Goal: Information Seeking & Learning: Learn about a topic

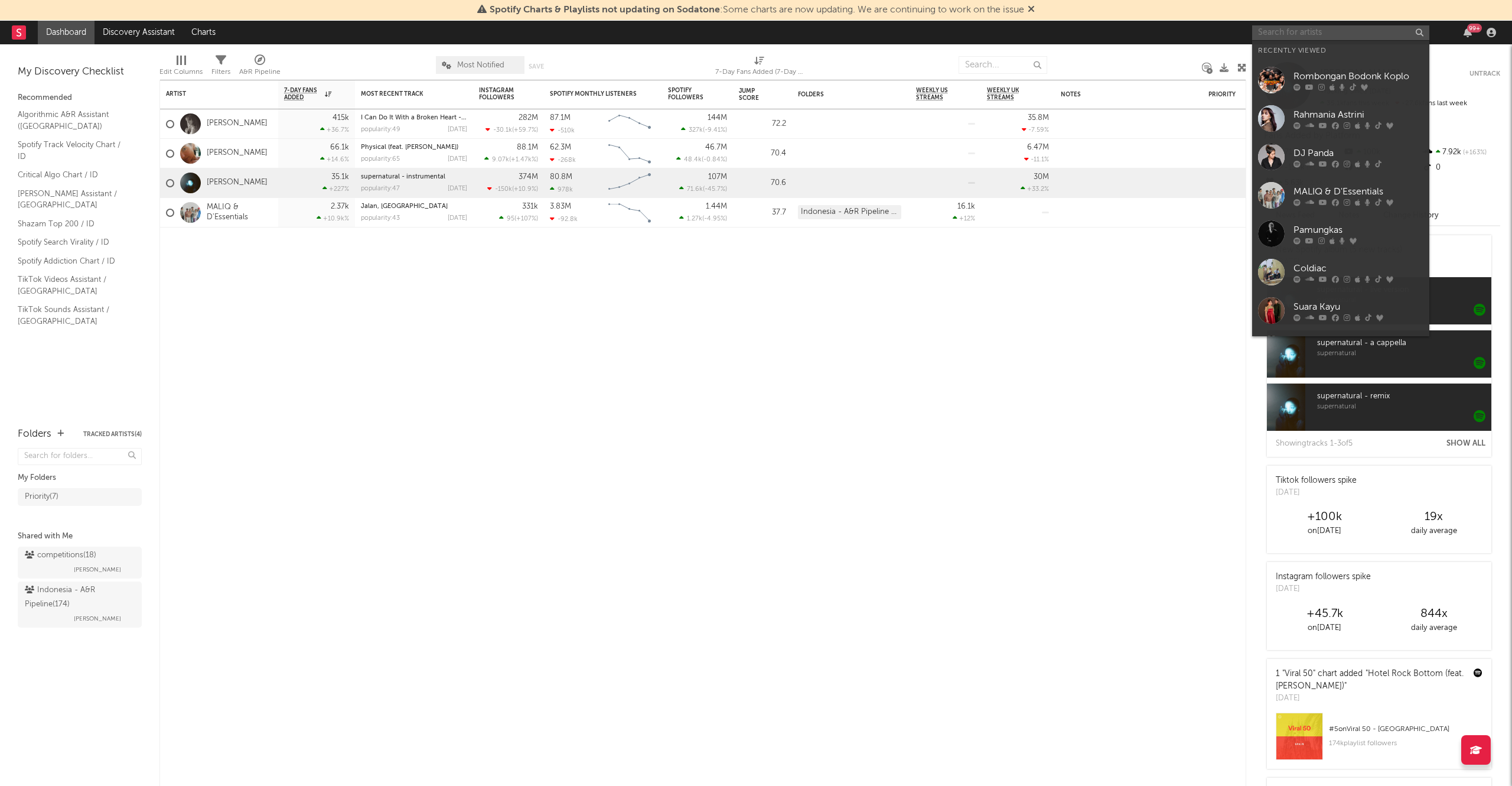
click at [1289, 32] on input "text" at bounding box center [1341, 32] width 177 height 15
click at [1325, 87] on div at bounding box center [1359, 87] width 130 height 7
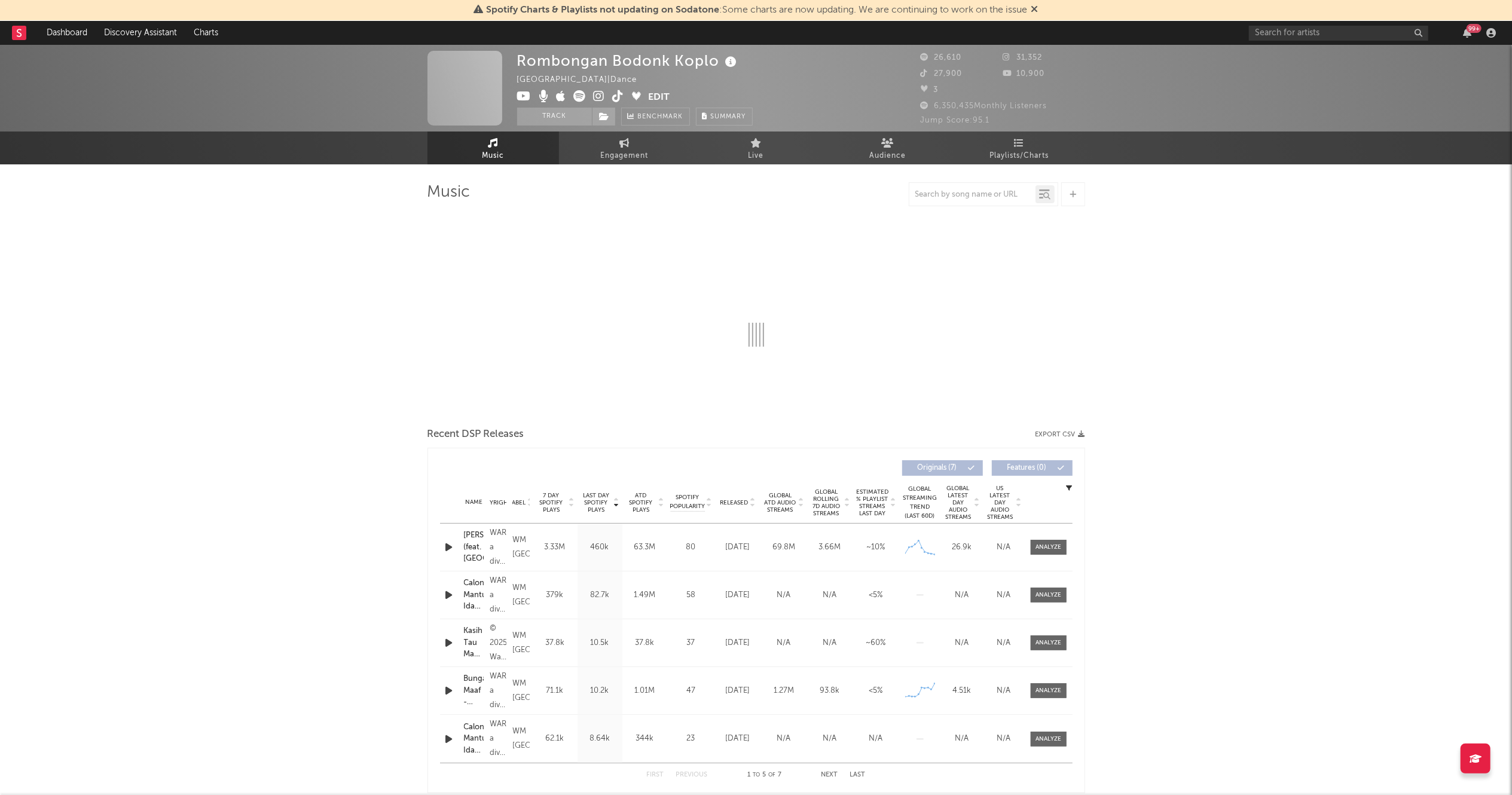
select select "1w"
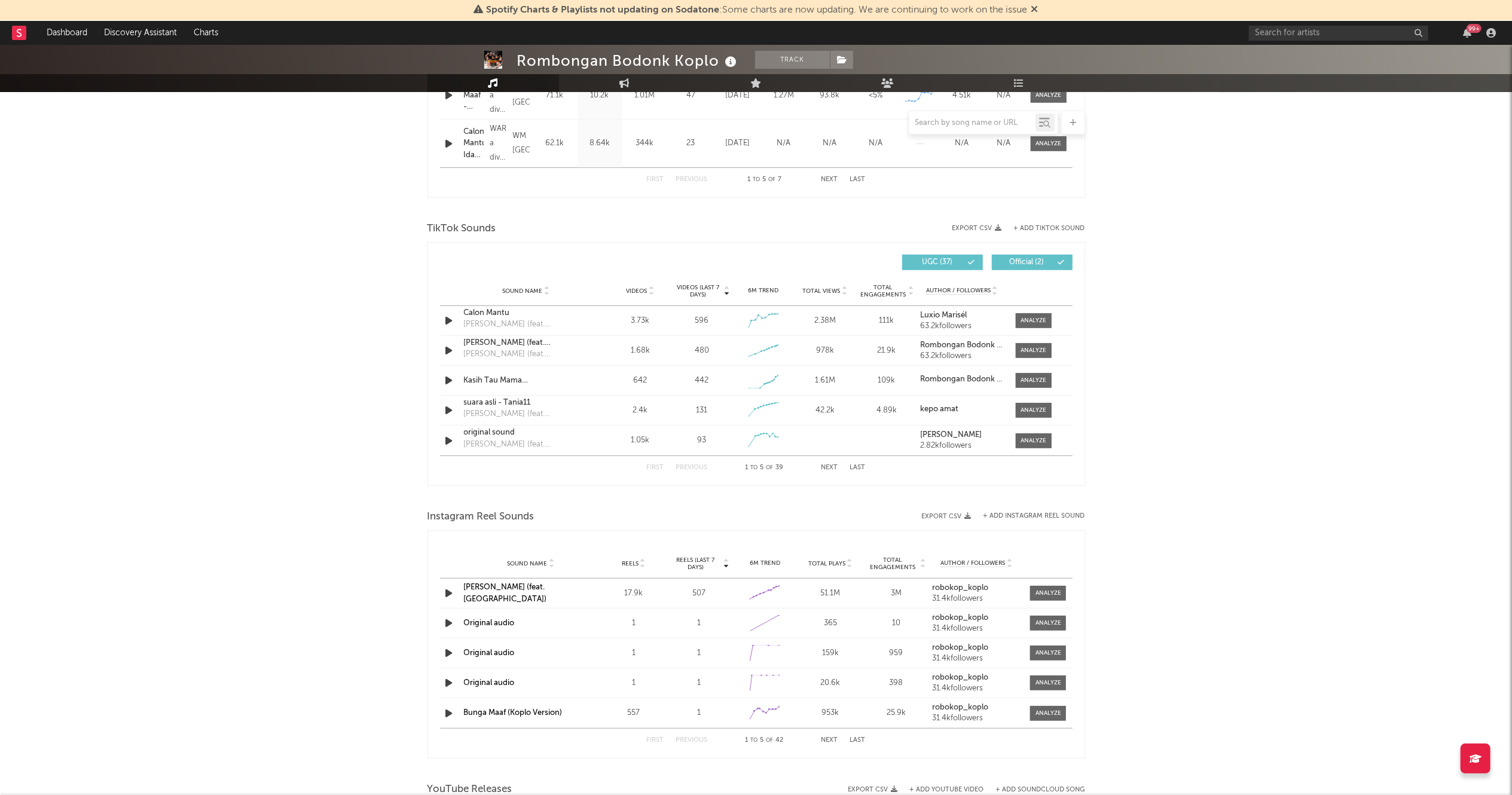
scroll to position [689, 0]
click at [1036, 378] on div at bounding box center [1033, 381] width 25 height 9
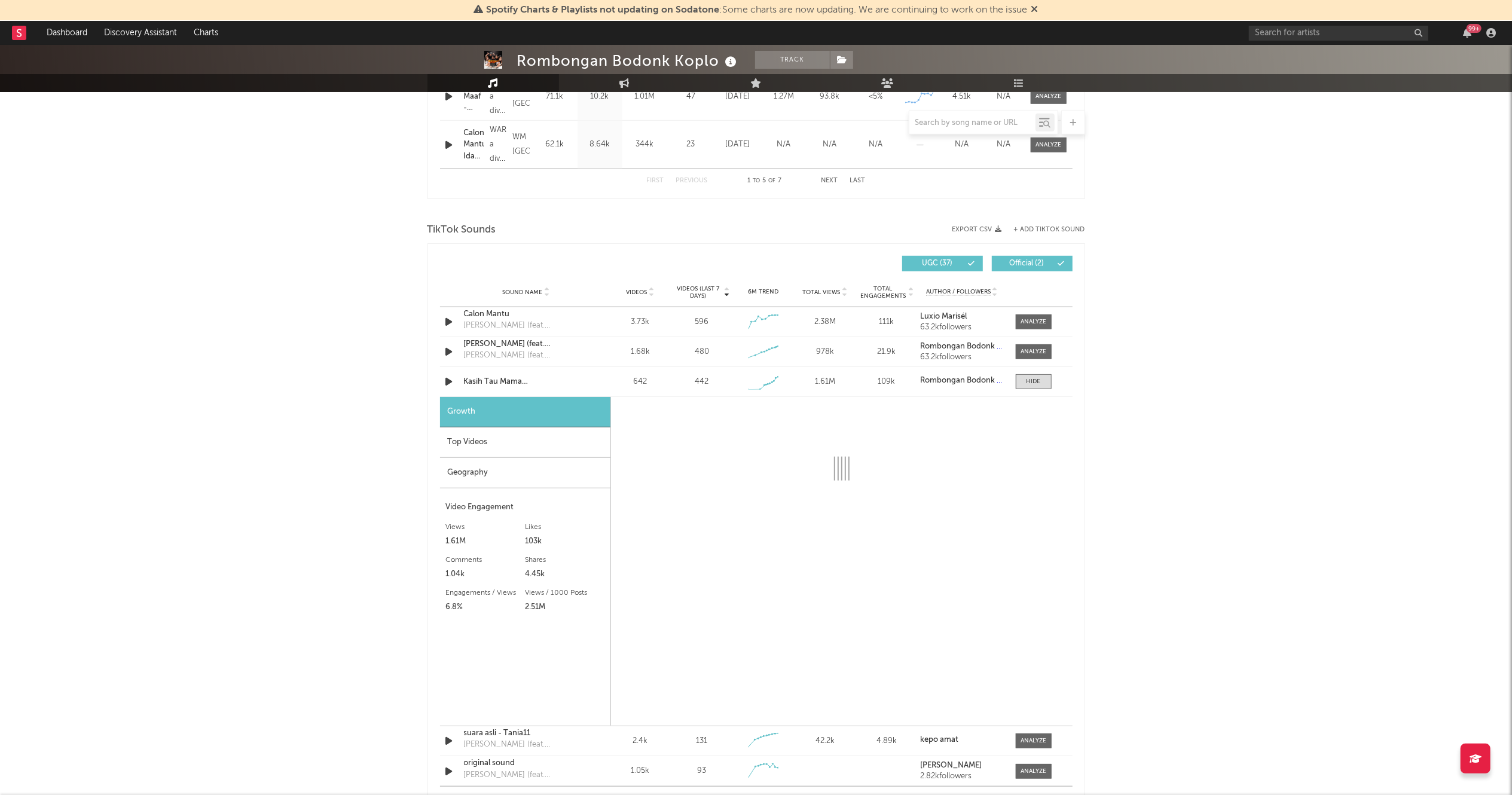
select select "1w"
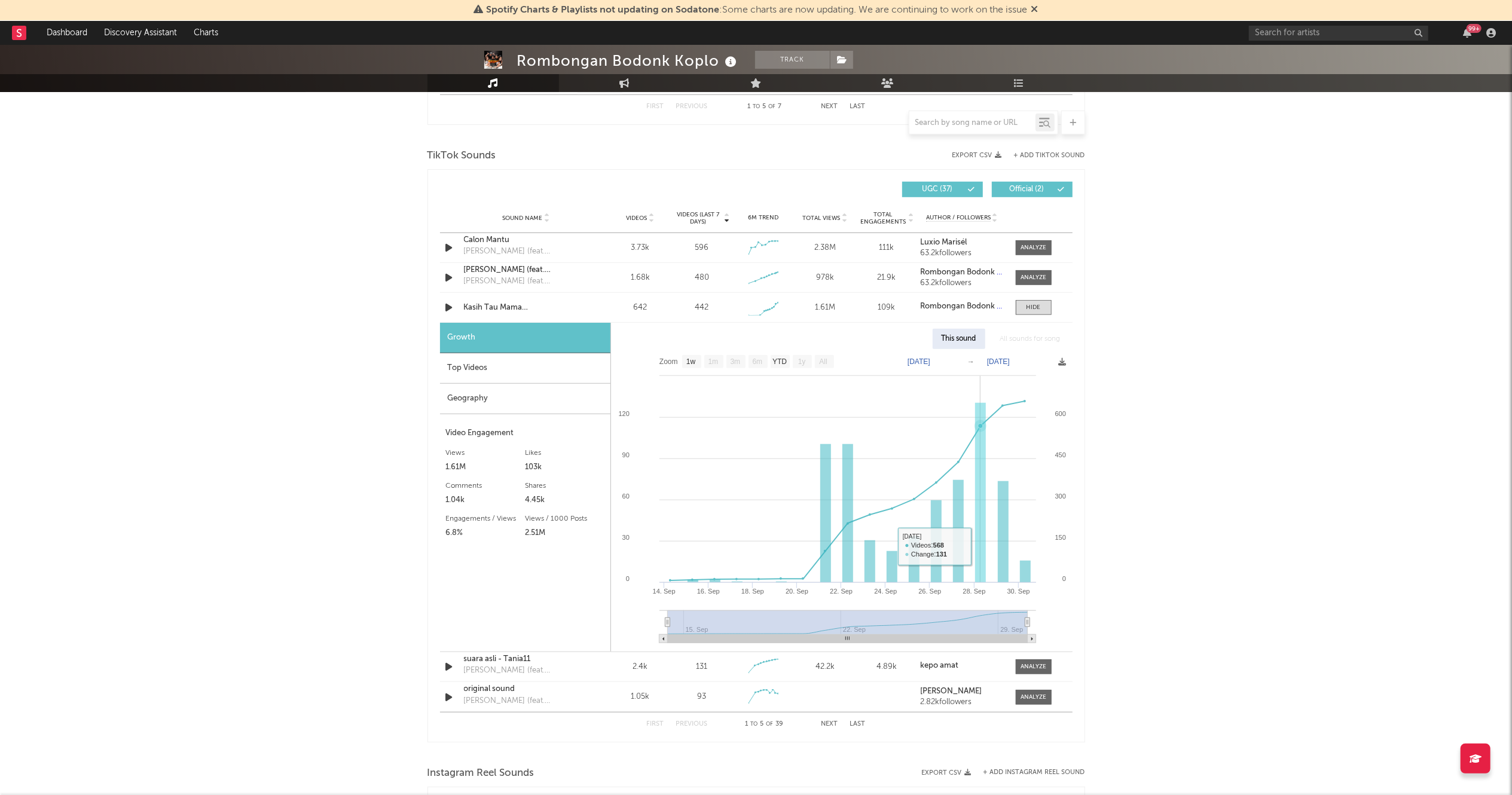
scroll to position [764, 0]
click at [762, 215] on div "6M Trend" at bounding box center [763, 216] width 55 height 9
click at [751, 213] on div "6M Trend" at bounding box center [763, 216] width 55 height 9
click at [721, 215] on span "Videos (last 7 days)" at bounding box center [698, 216] width 49 height 14
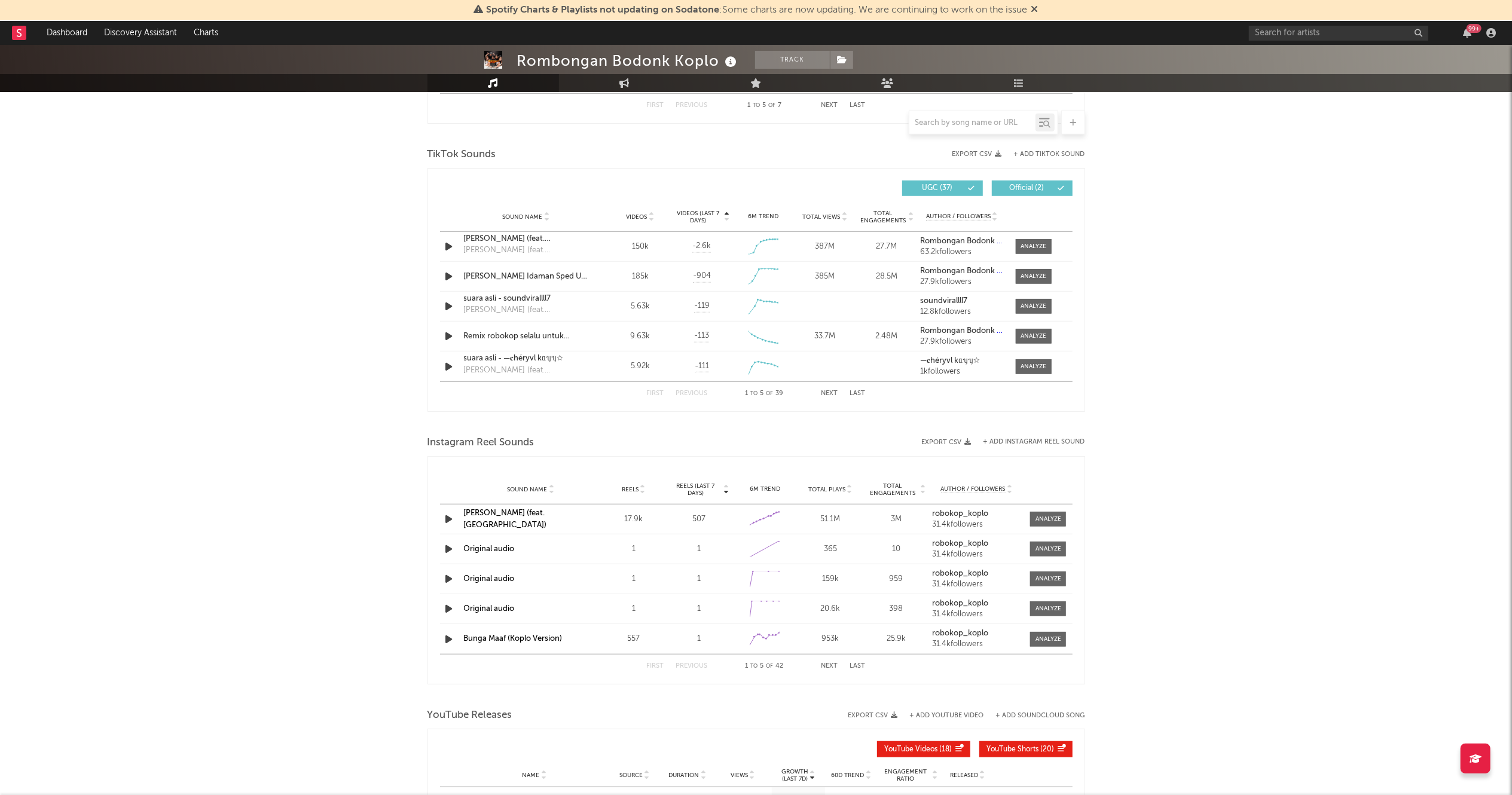
click at [721, 215] on span "Videos (last 7 days)" at bounding box center [698, 216] width 49 height 14
select select "1w"
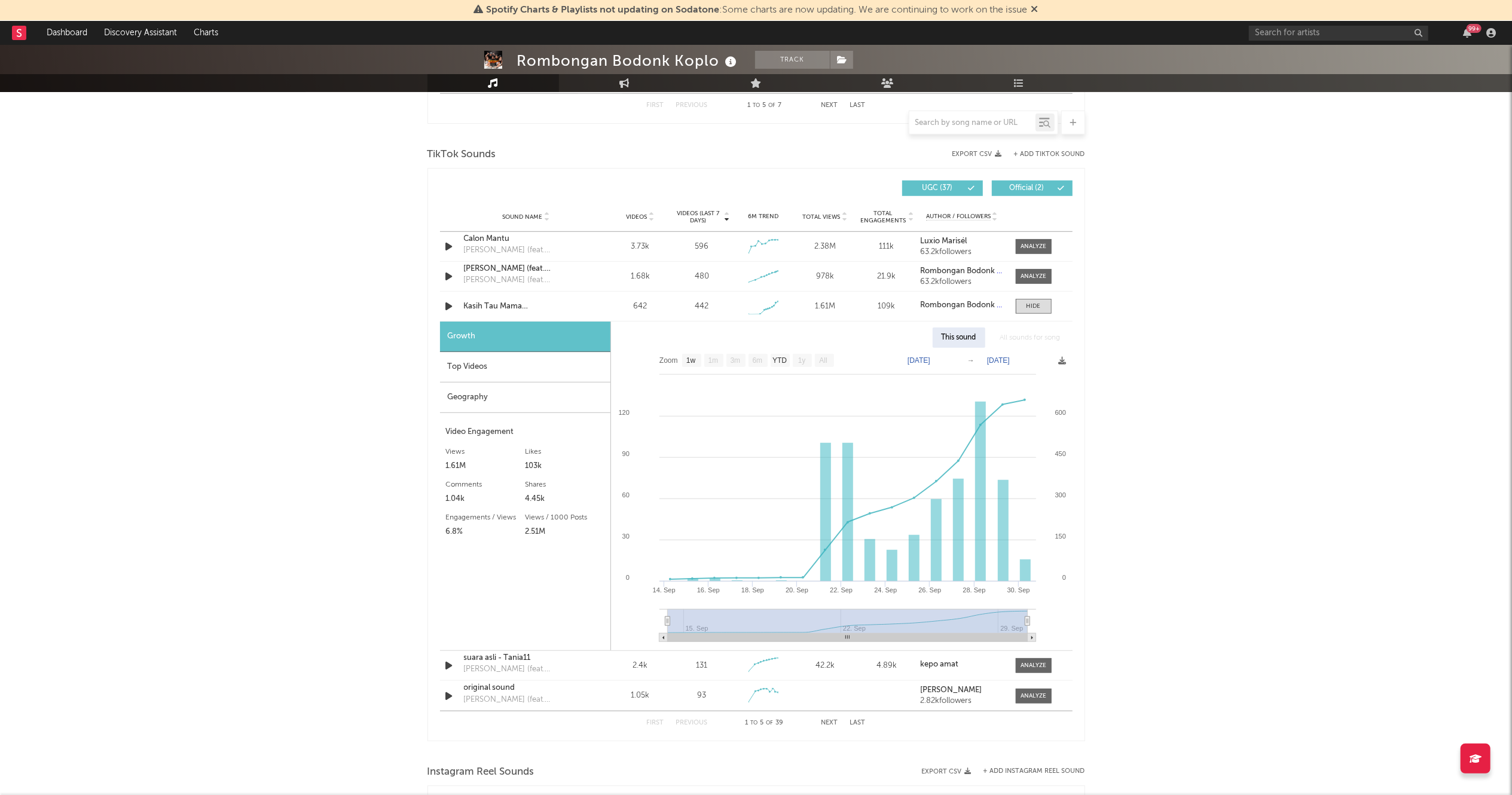
click at [721, 215] on span "Videos (last 7 days)" at bounding box center [698, 216] width 49 height 14
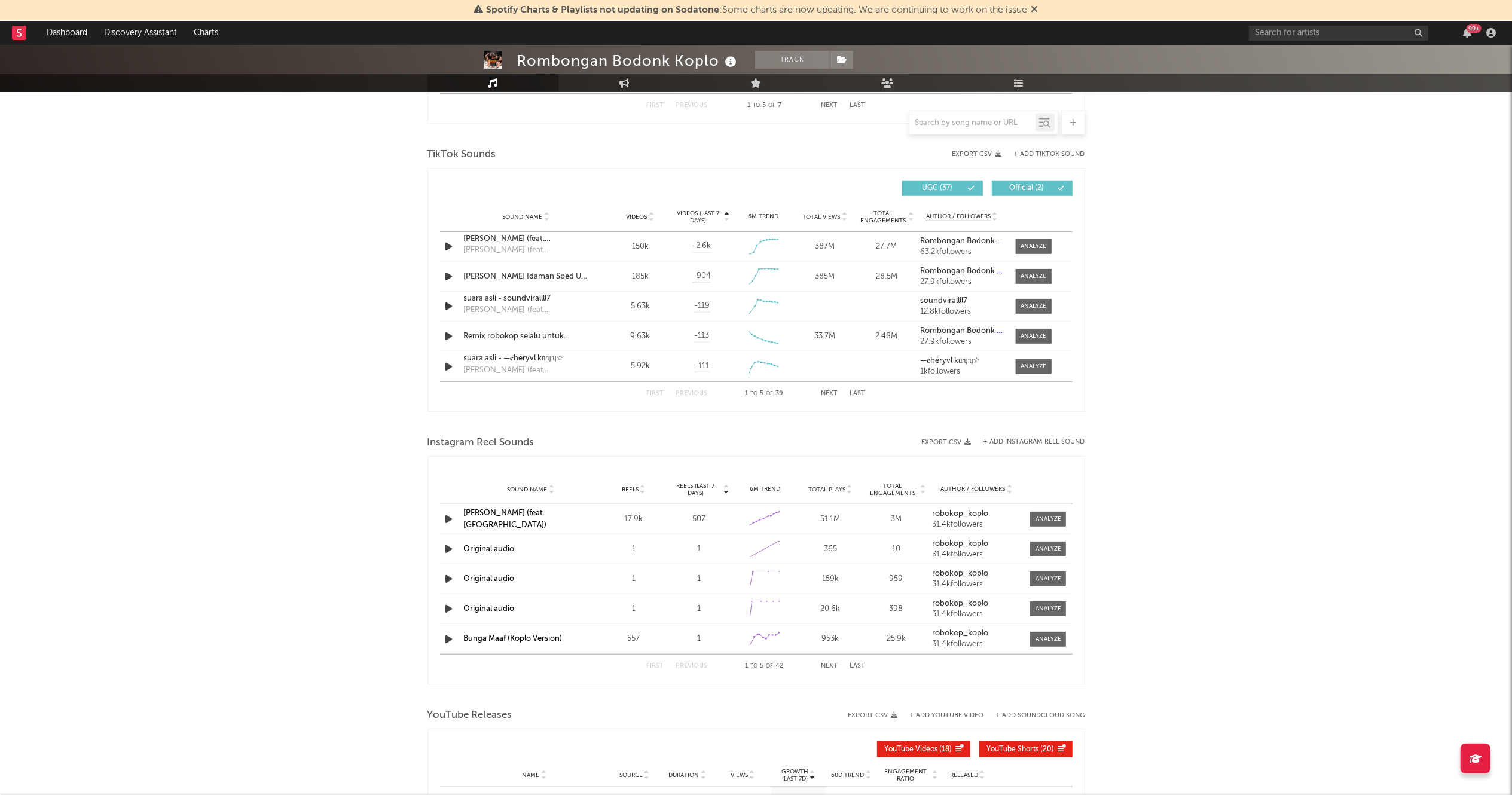
click at [721, 215] on span "Videos (last 7 days)" at bounding box center [698, 216] width 49 height 14
select select "1w"
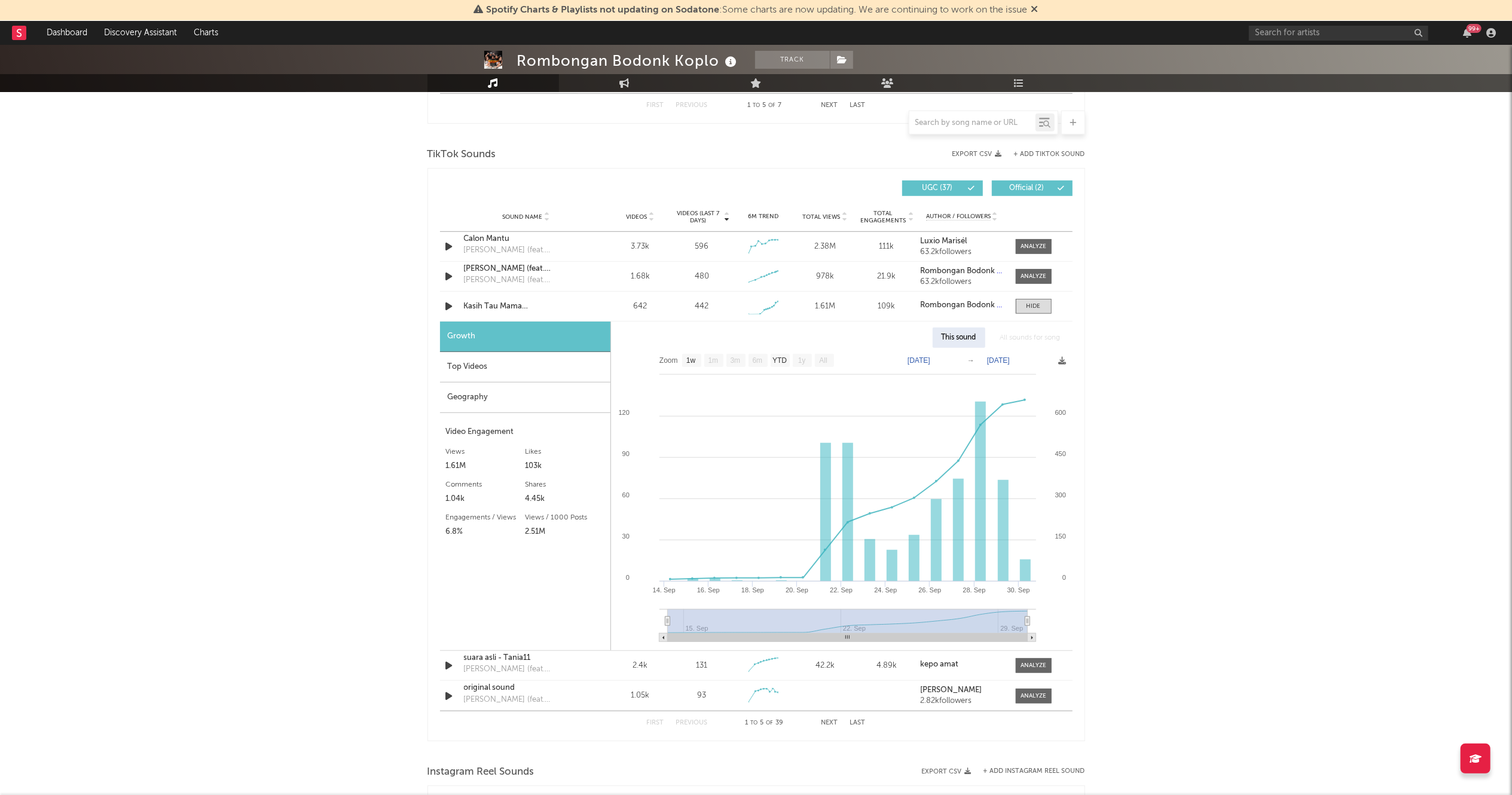
click at [644, 205] on div "Sound Name Videos Videos (last 7 days) Weekly Growth % 6M Trend Total Views Tot…" at bounding box center [756, 217] width 632 height 30
click at [842, 217] on icon at bounding box center [844, 219] width 6 height 4
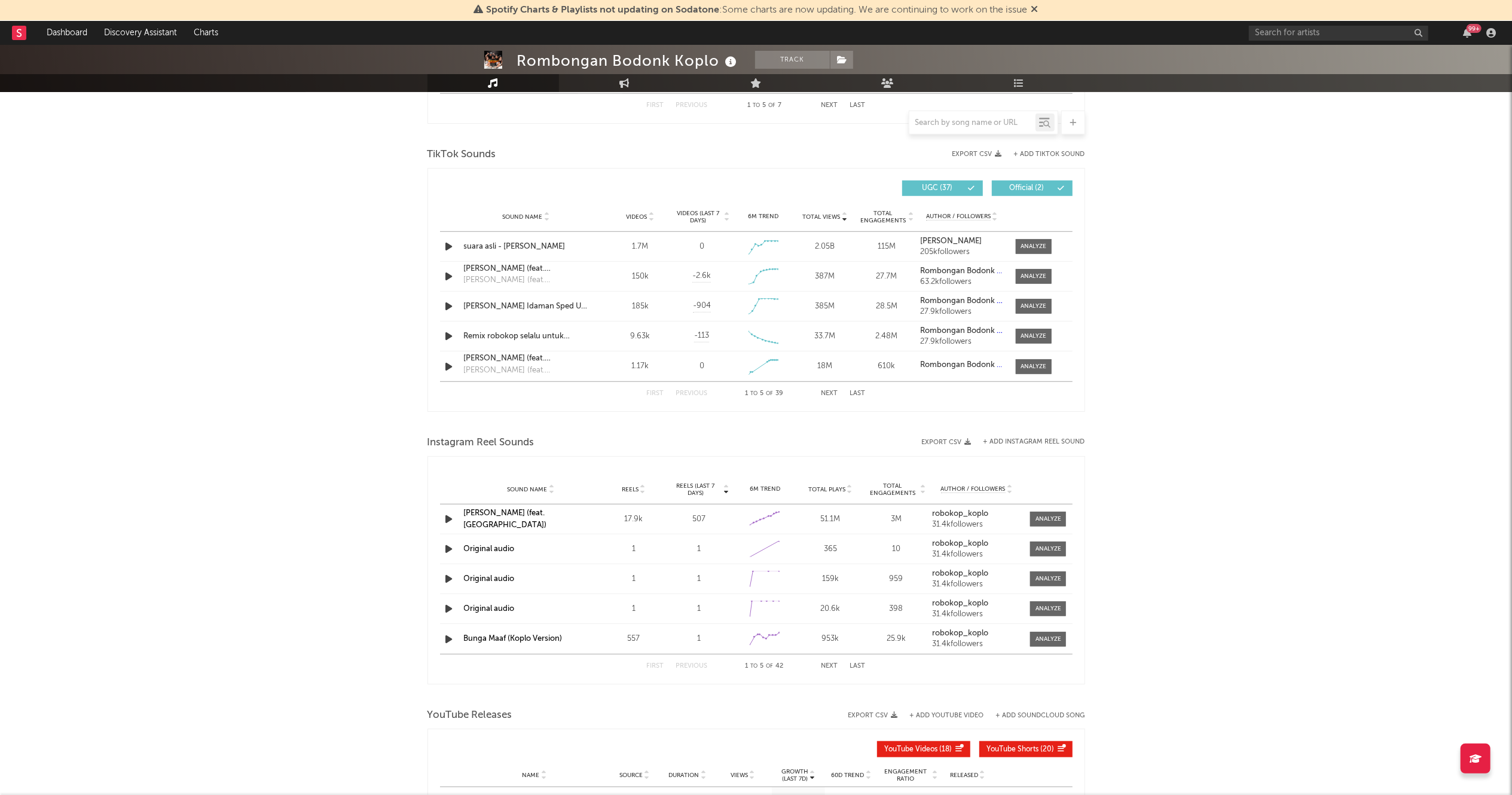
click at [639, 215] on span "Videos" at bounding box center [637, 217] width 21 height 7
select select "1w"
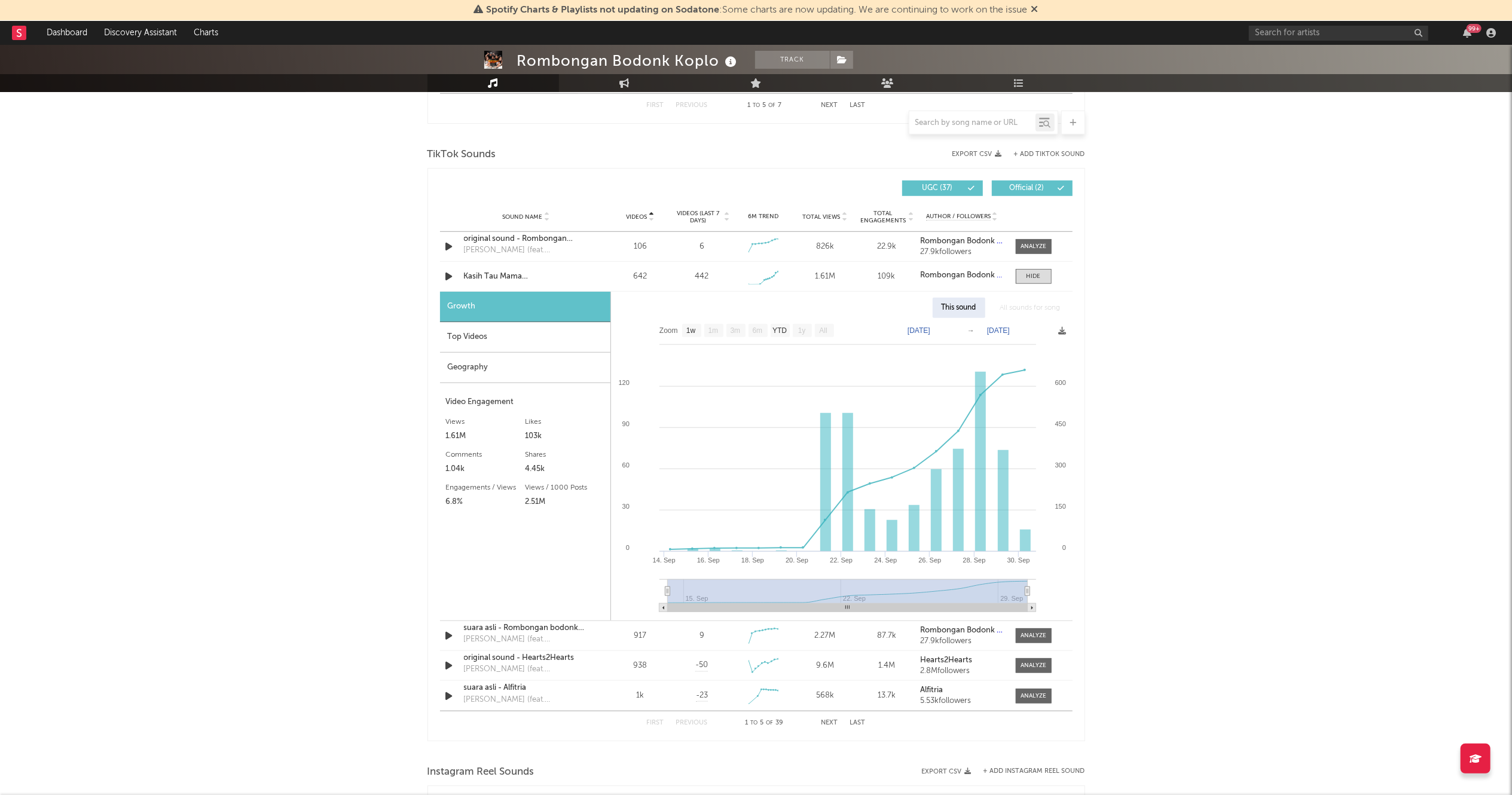
click at [639, 215] on span "Videos" at bounding box center [637, 217] width 21 height 7
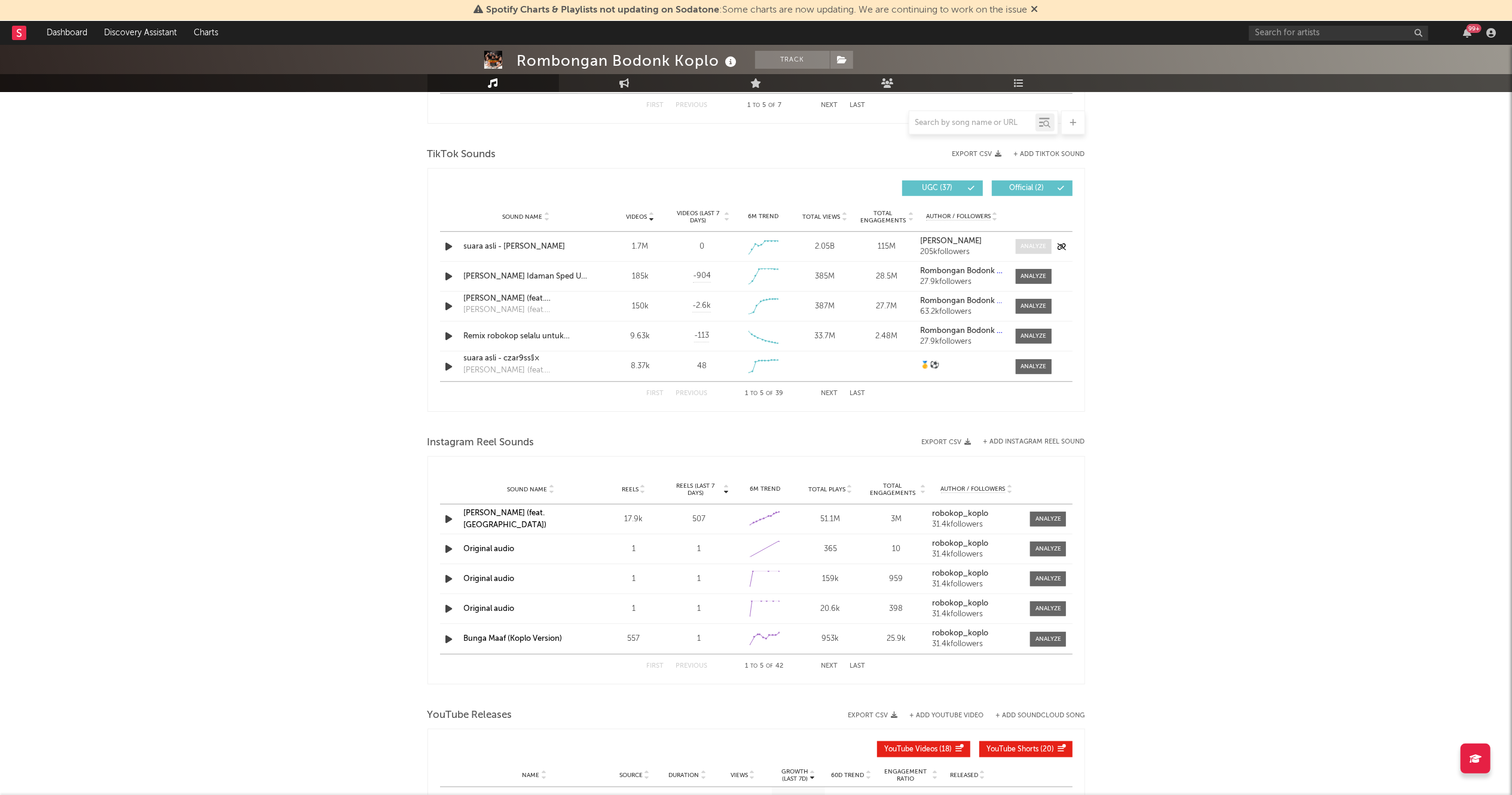
click at [1031, 252] on span at bounding box center [1034, 246] width 36 height 15
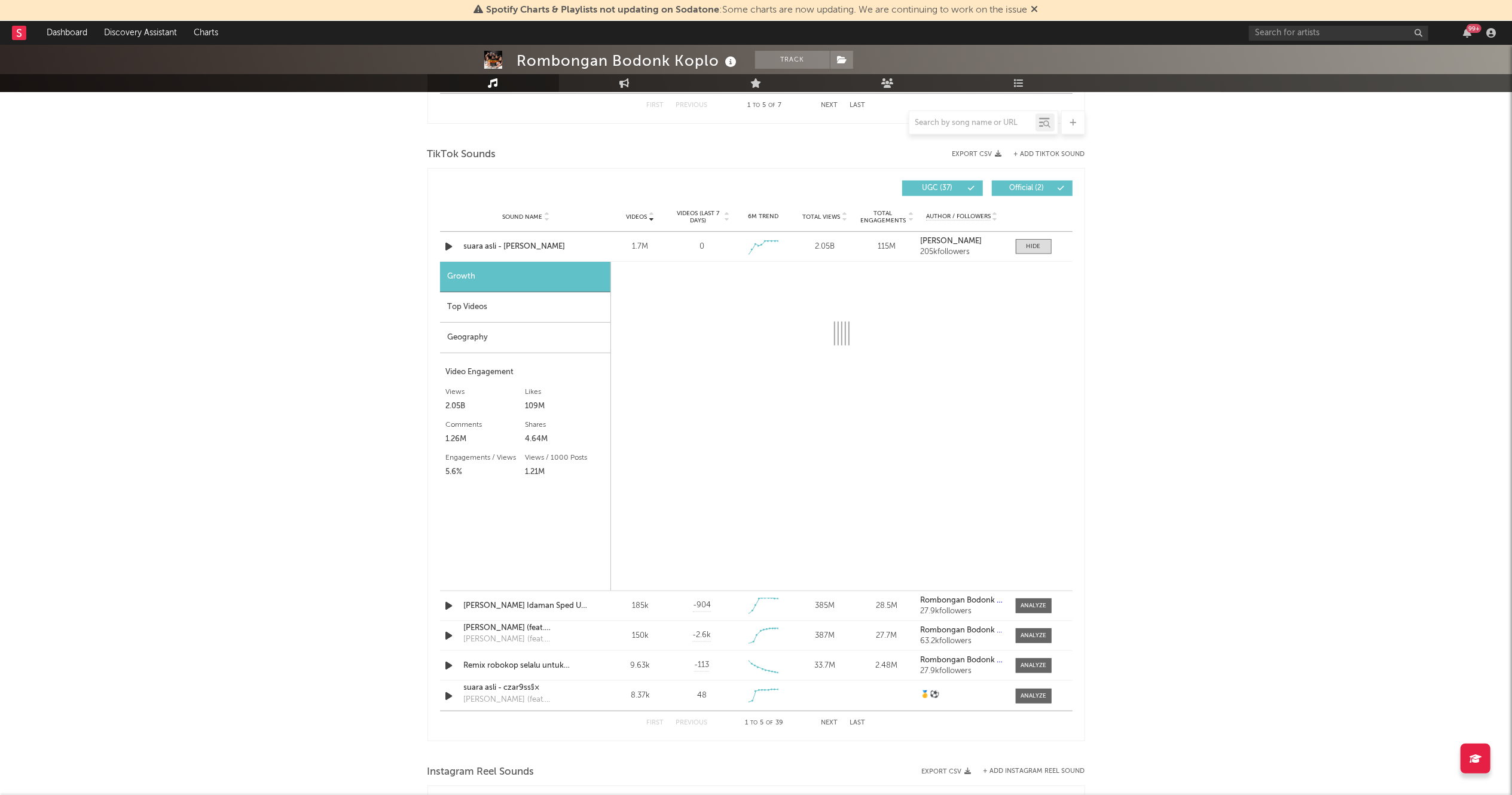
select select "1w"
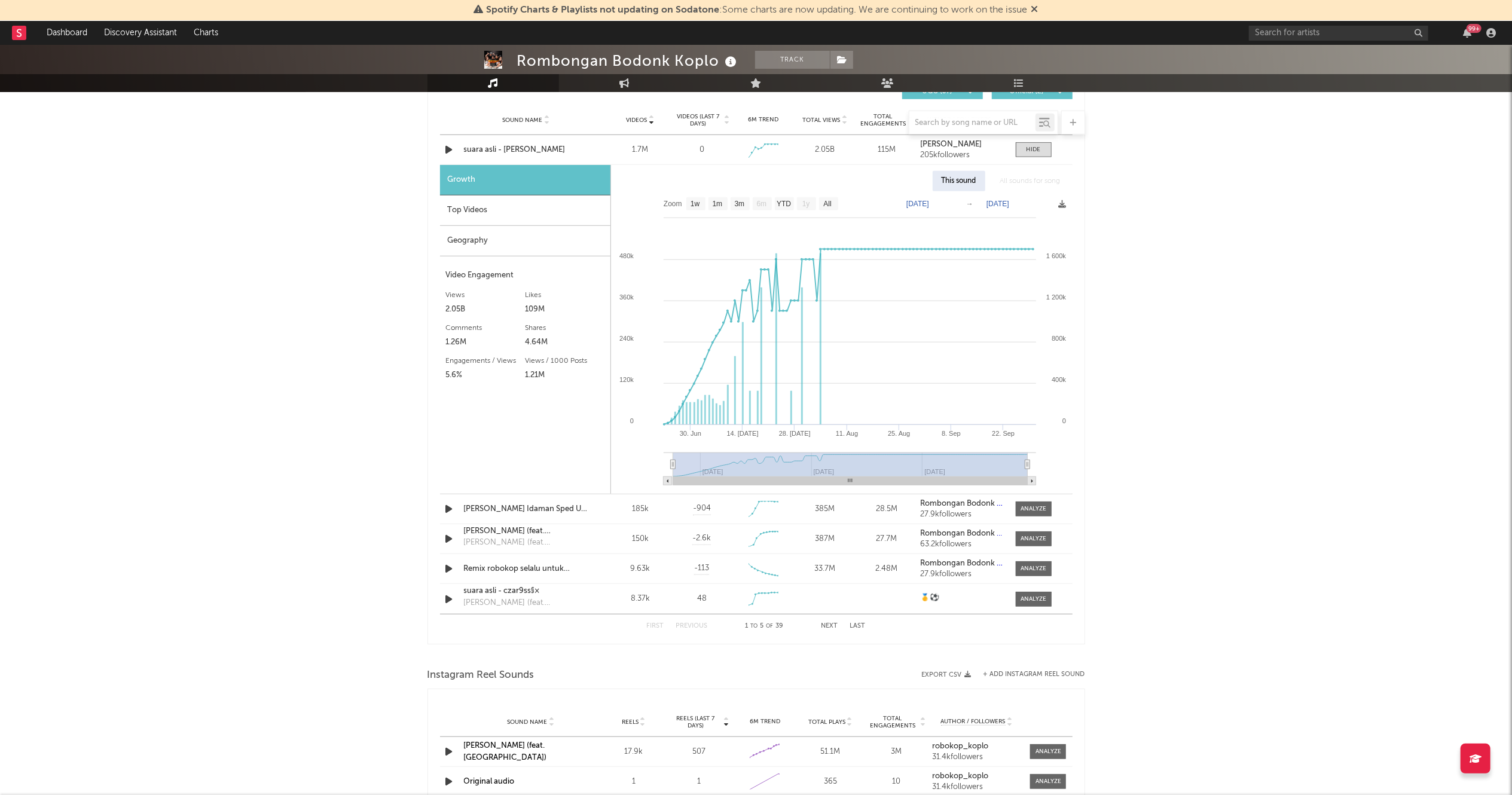
scroll to position [858, 0]
click at [1027, 518] on span at bounding box center [1034, 511] width 36 height 15
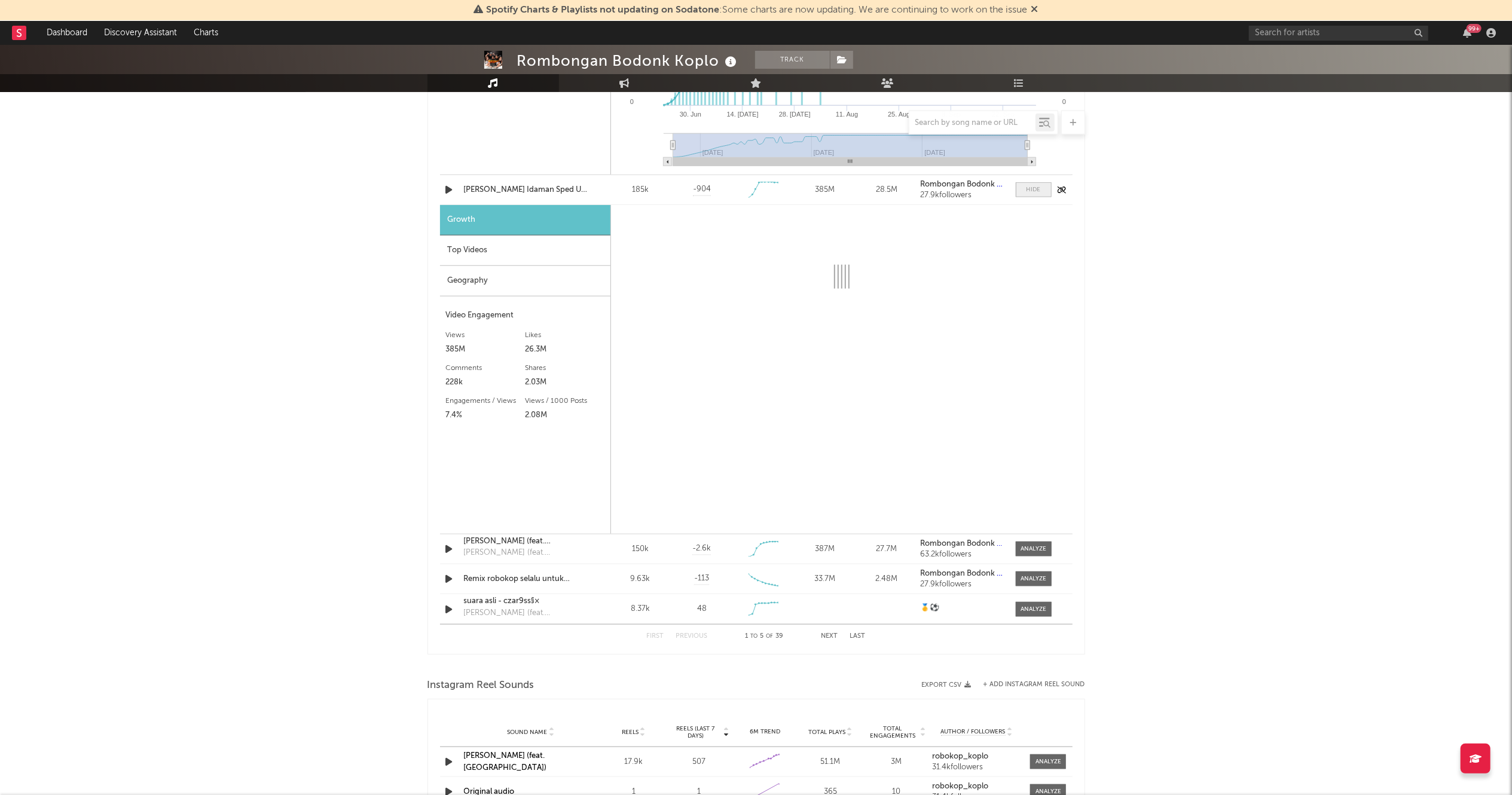
select select "1w"
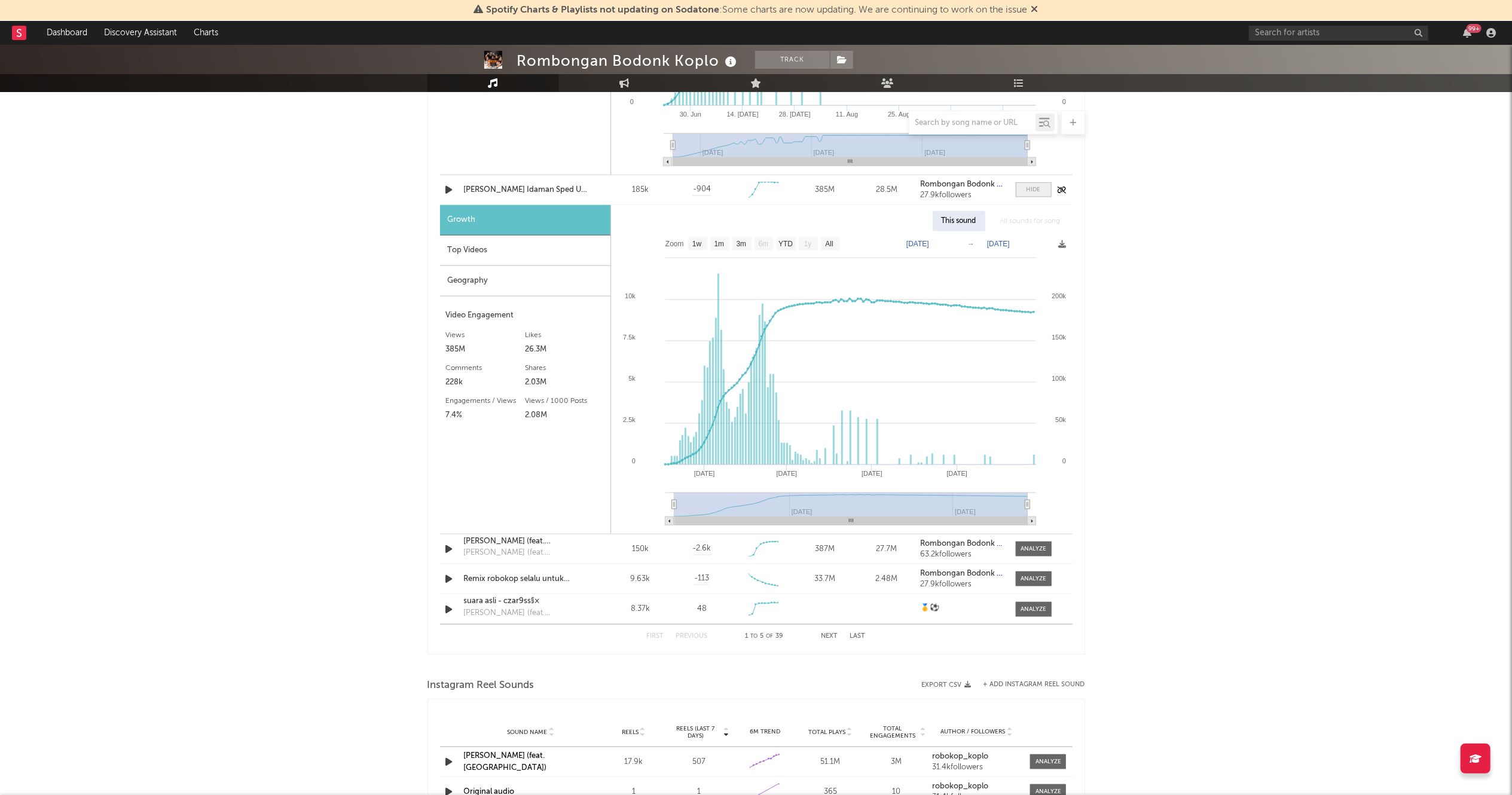
scroll to position [1179, 0]
click at [1044, 548] on div at bounding box center [1033, 550] width 25 height 9
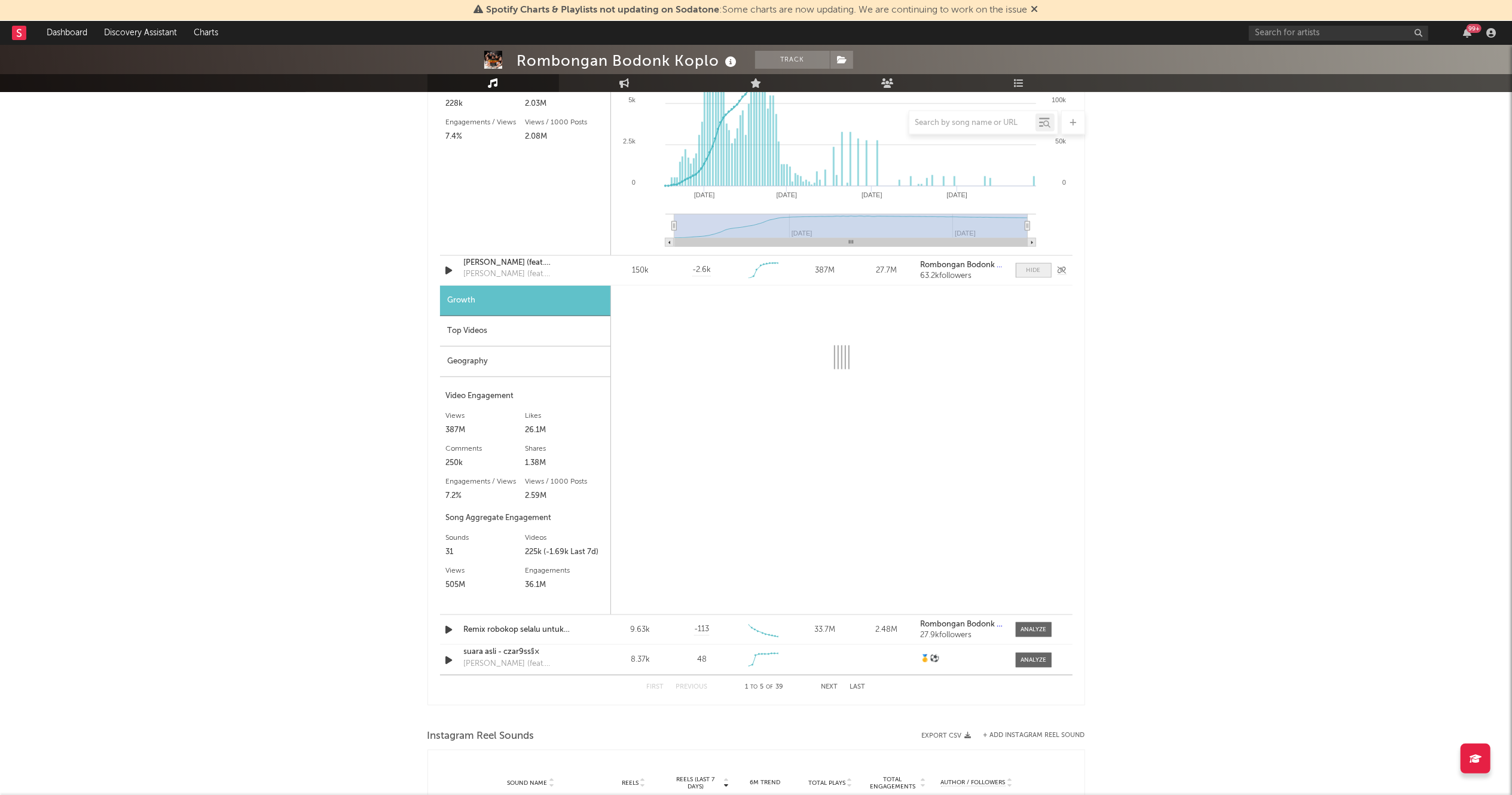
scroll to position [1494, 0]
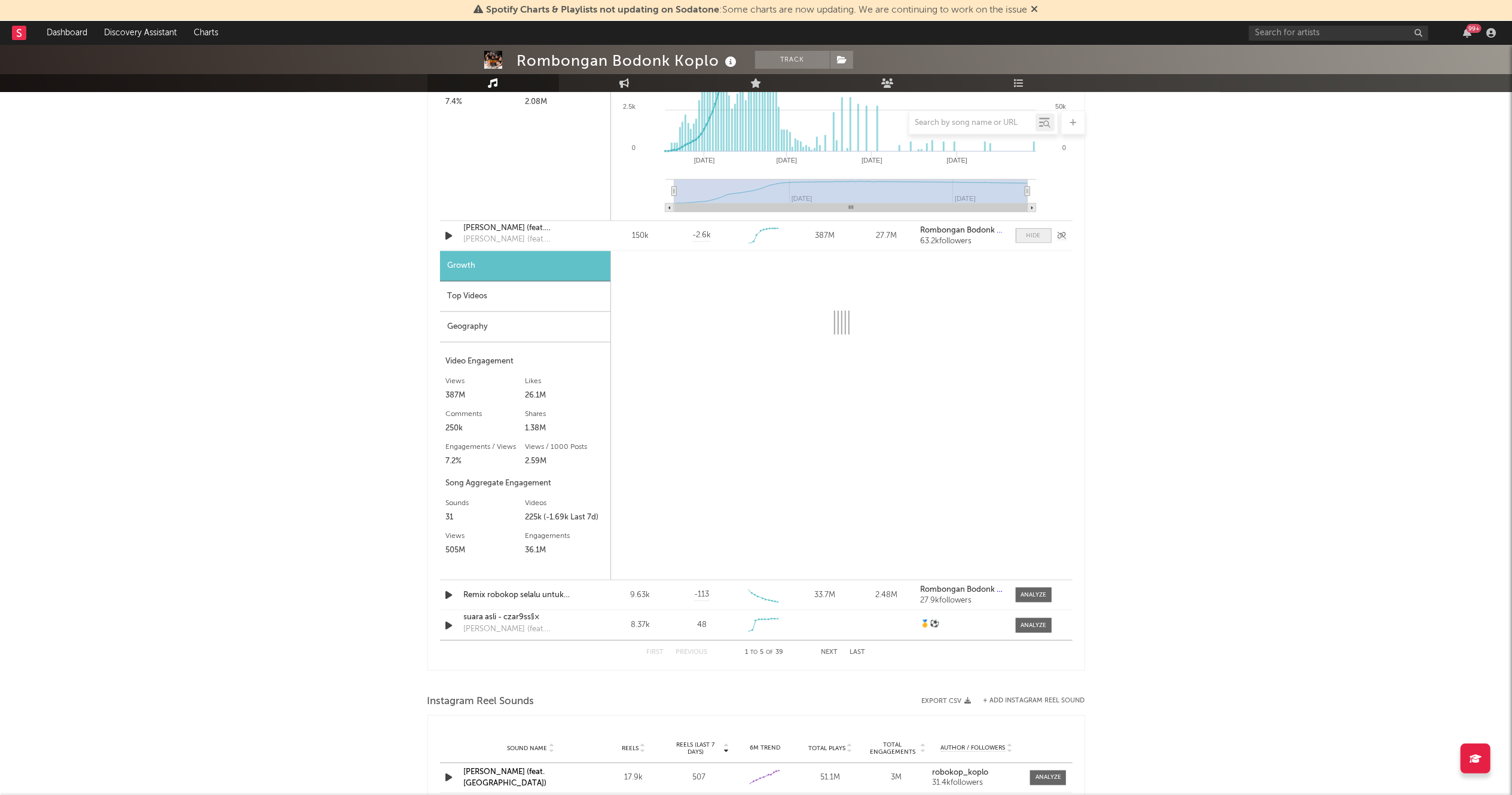
select select "1w"
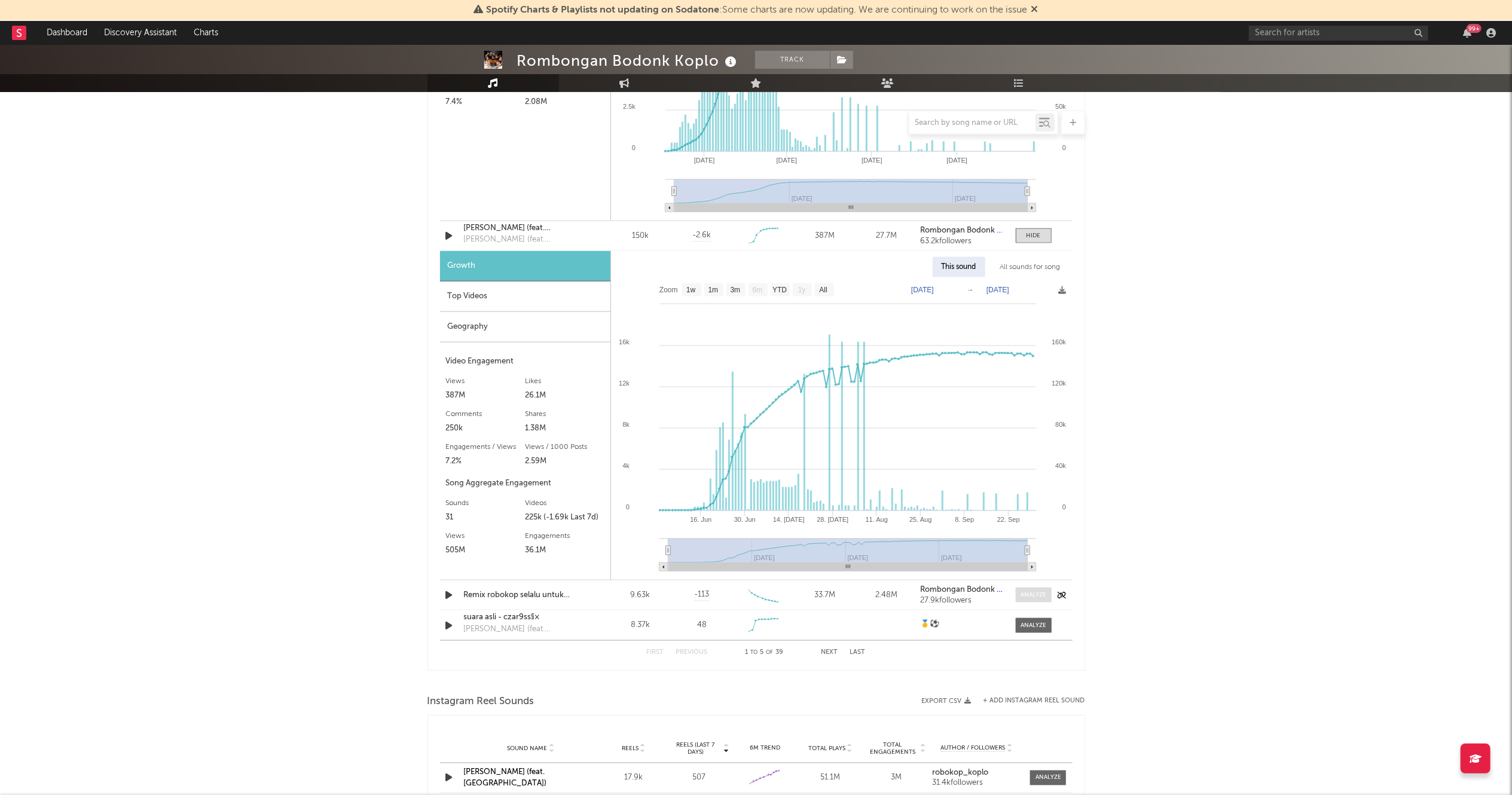
click at [1037, 592] on div at bounding box center [1033, 595] width 25 height 9
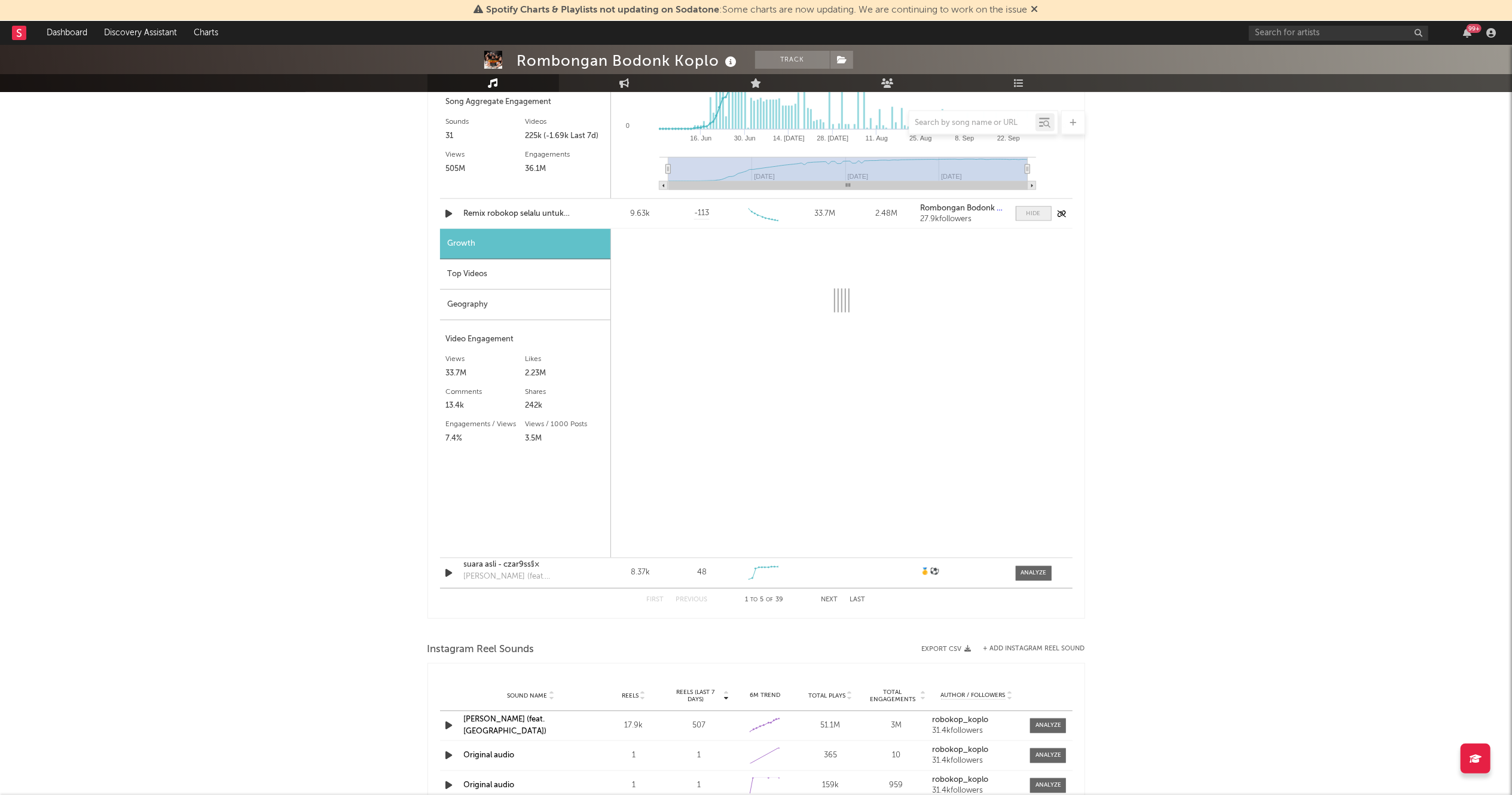
scroll to position [1874, 0]
select select "6m"
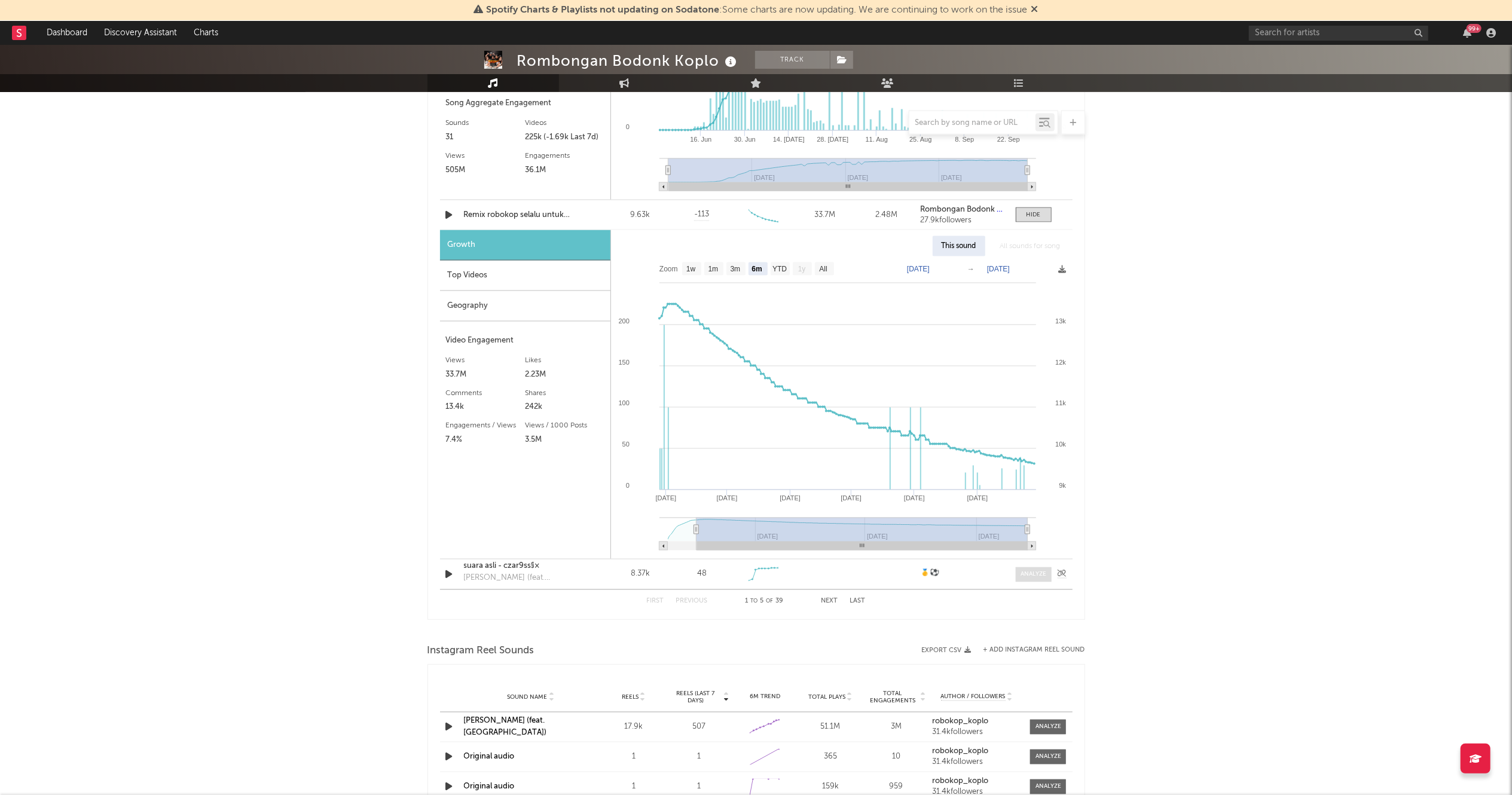
click at [1027, 569] on span at bounding box center [1034, 575] width 36 height 15
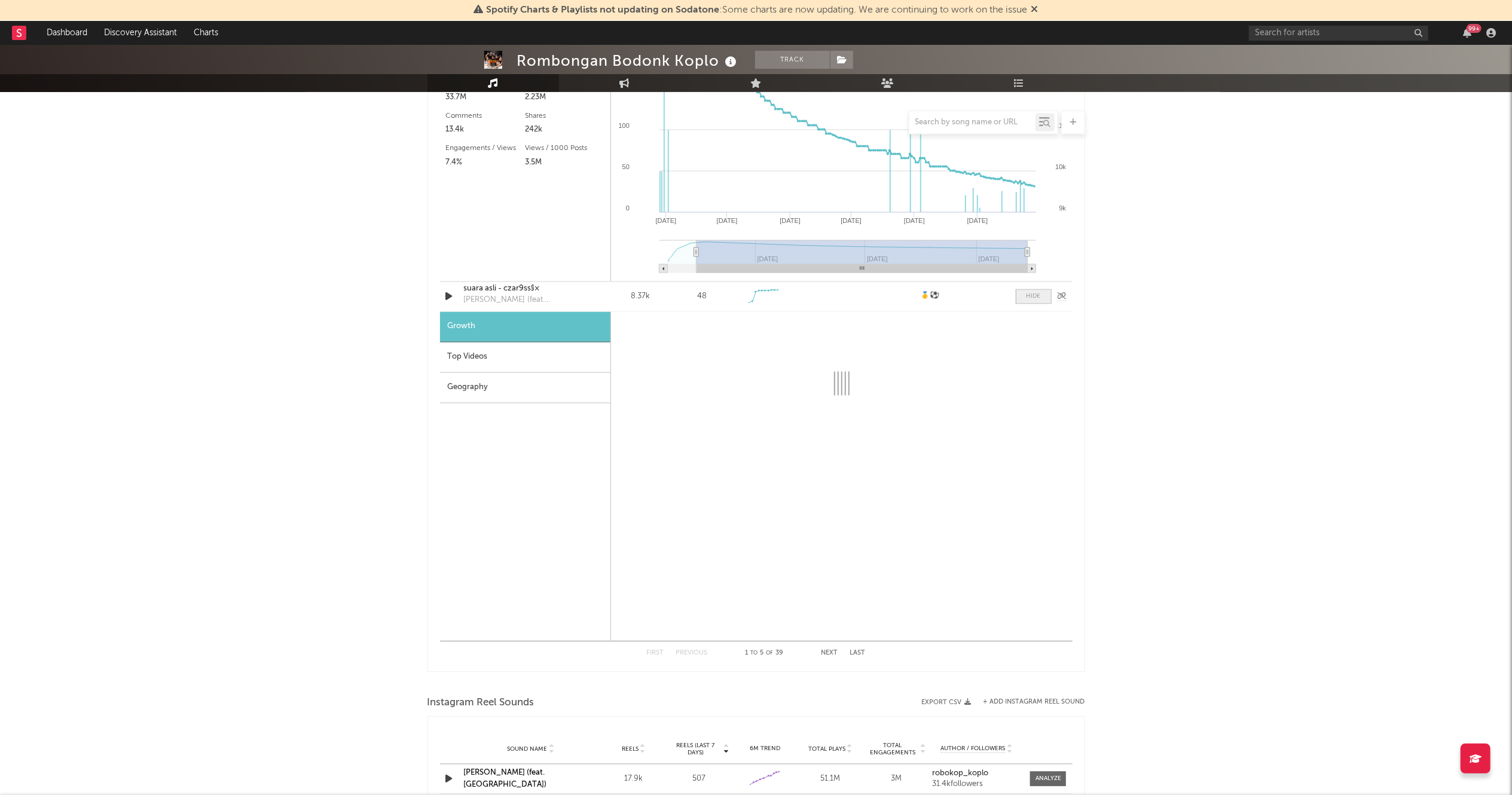
select select "1w"
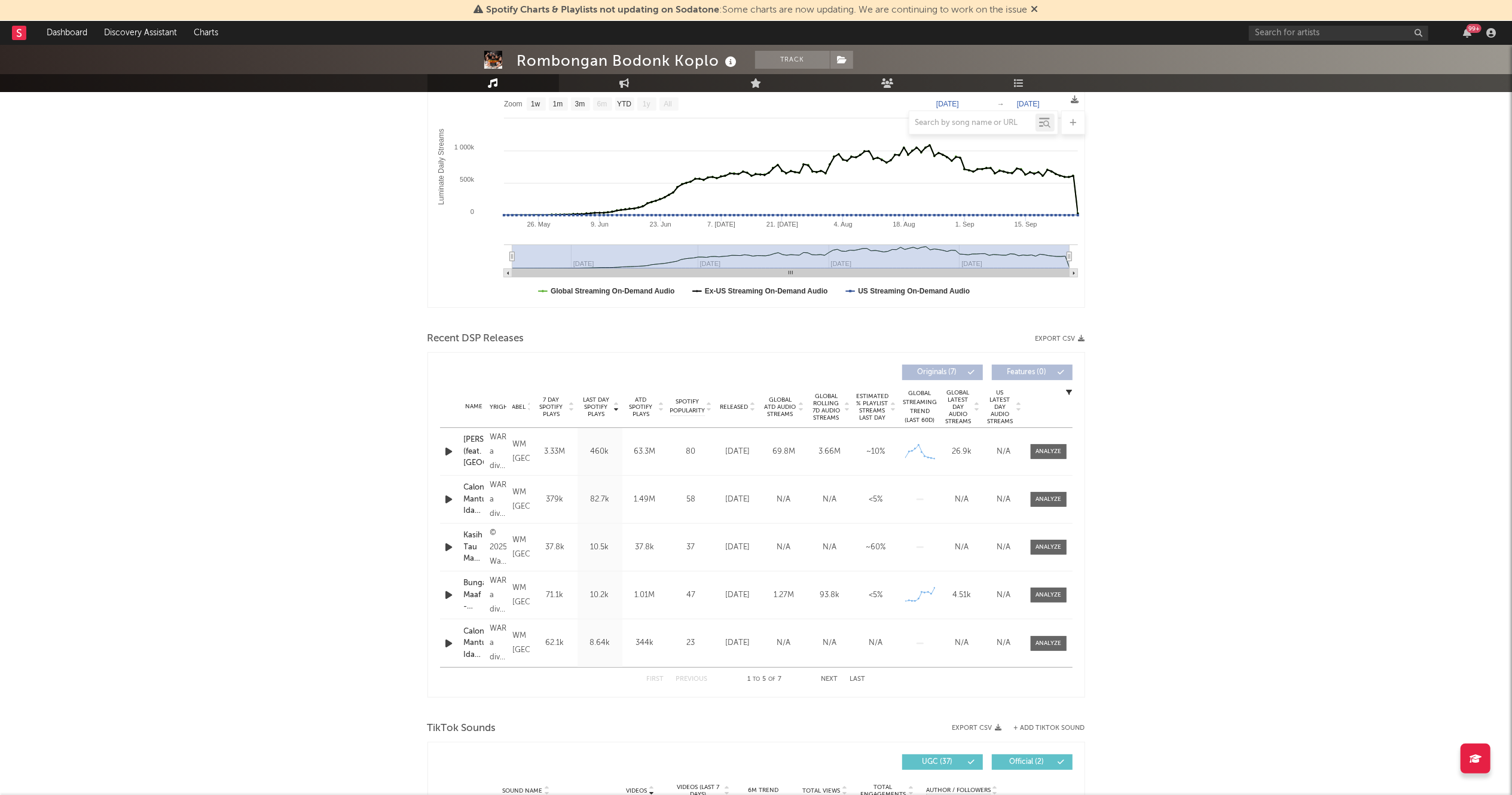
scroll to position [128, 0]
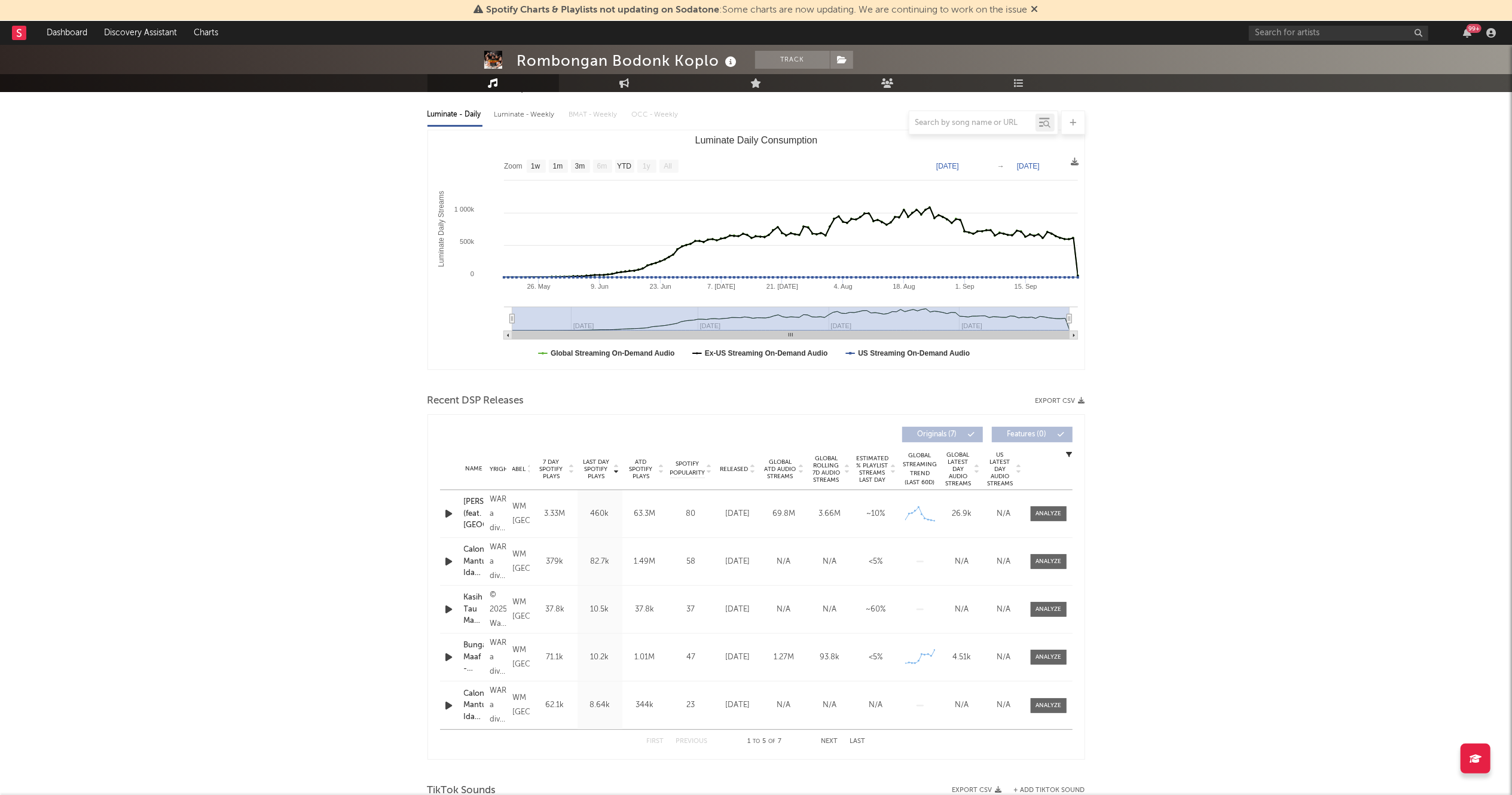
click at [1071, 456] on icon "button" at bounding box center [1070, 455] width 6 height 6
click at [551, 628] on div "Name Kasih Tau Mama (Malam Minggu) Copyright © 2025 Warner Music Indonesia Labe…" at bounding box center [756, 609] width 632 height 47
click at [1044, 602] on span at bounding box center [1049, 609] width 36 height 15
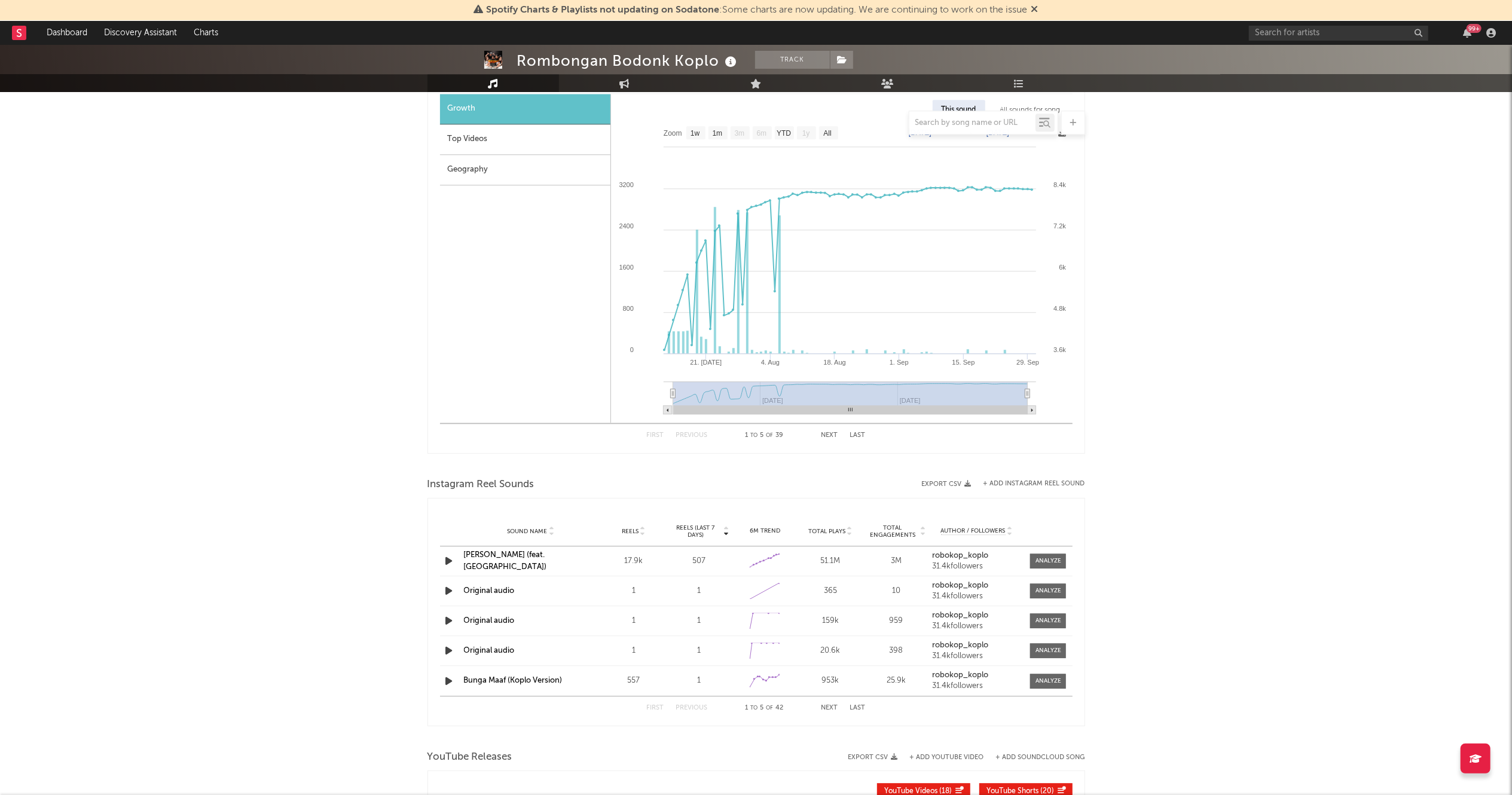
scroll to position [2929, 0]
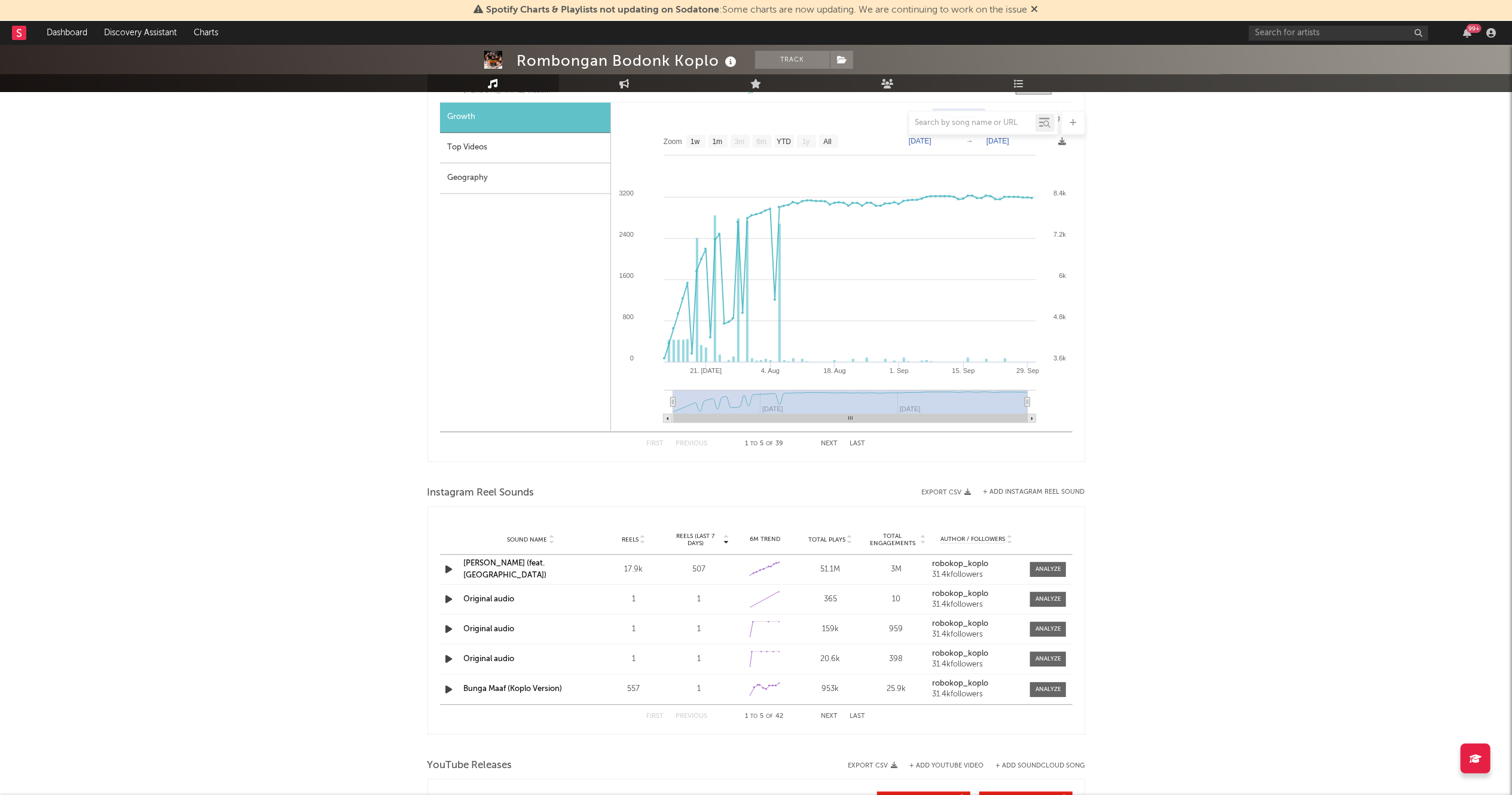
click at [826, 446] on button "Next" at bounding box center [830, 443] width 16 height 7
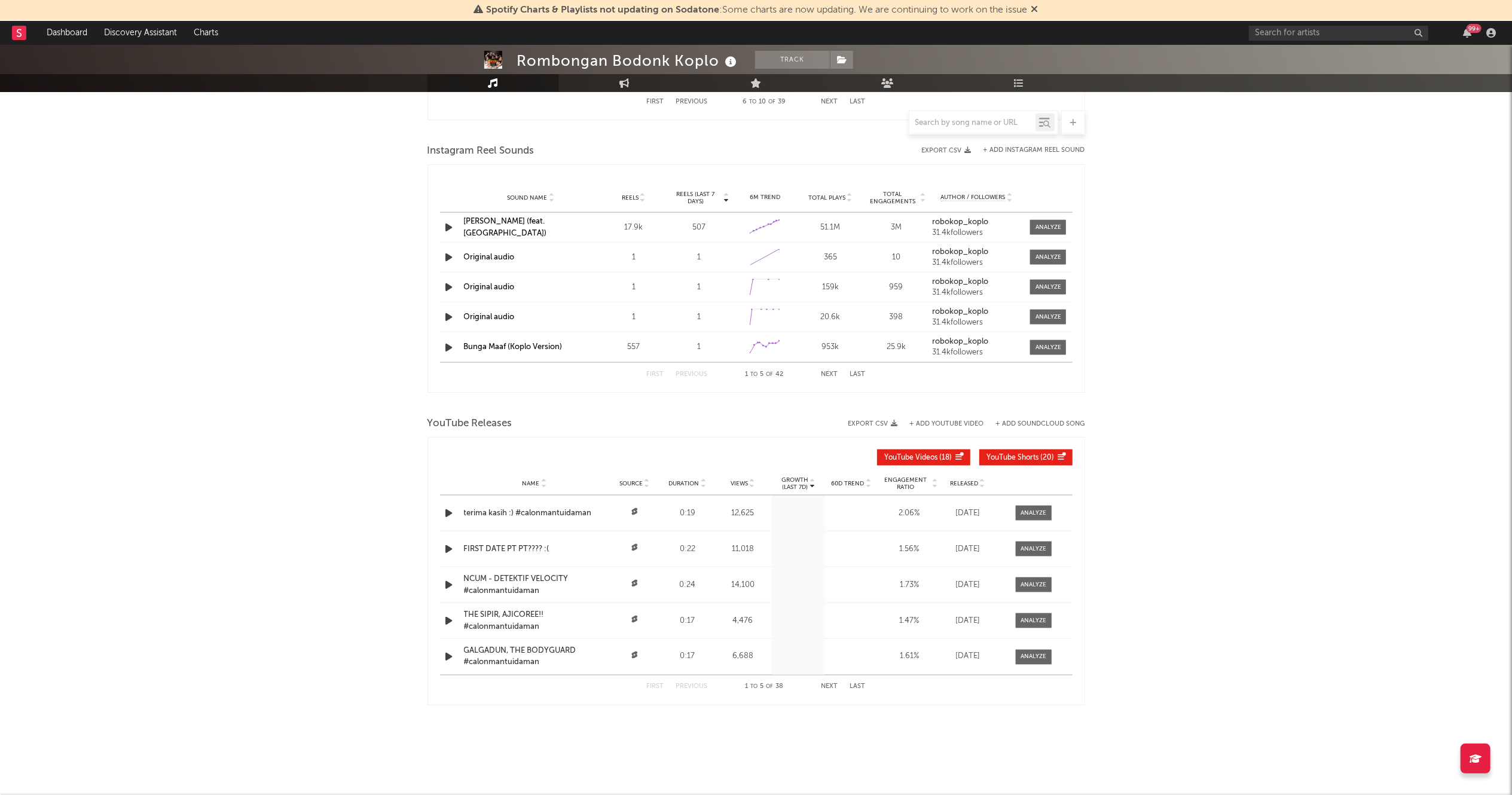
scroll to position [1625, 0]
click at [831, 377] on button "Next" at bounding box center [830, 374] width 16 height 7
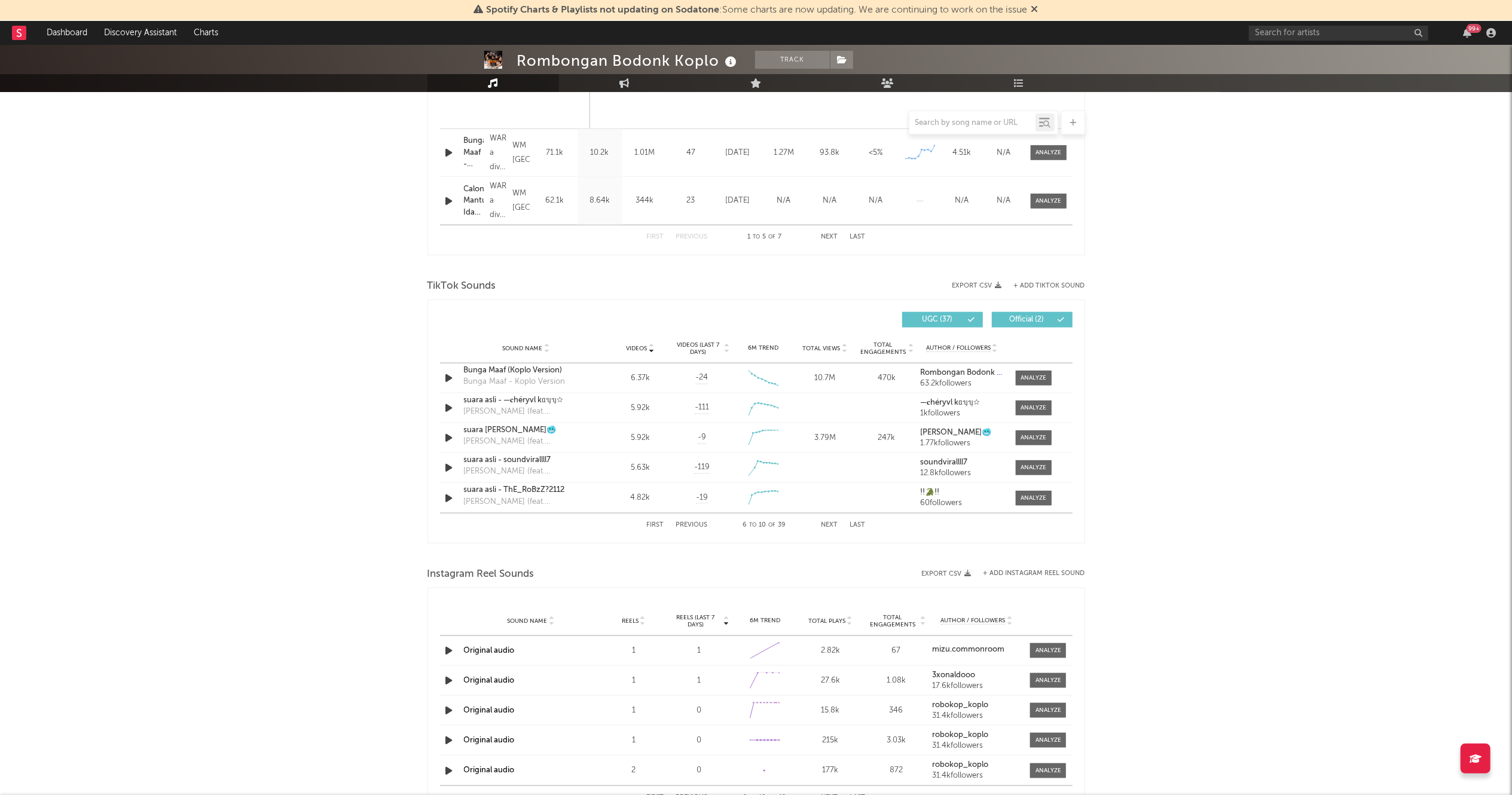
scroll to position [1202, 0]
click at [836, 525] on button "Next" at bounding box center [830, 524] width 16 height 7
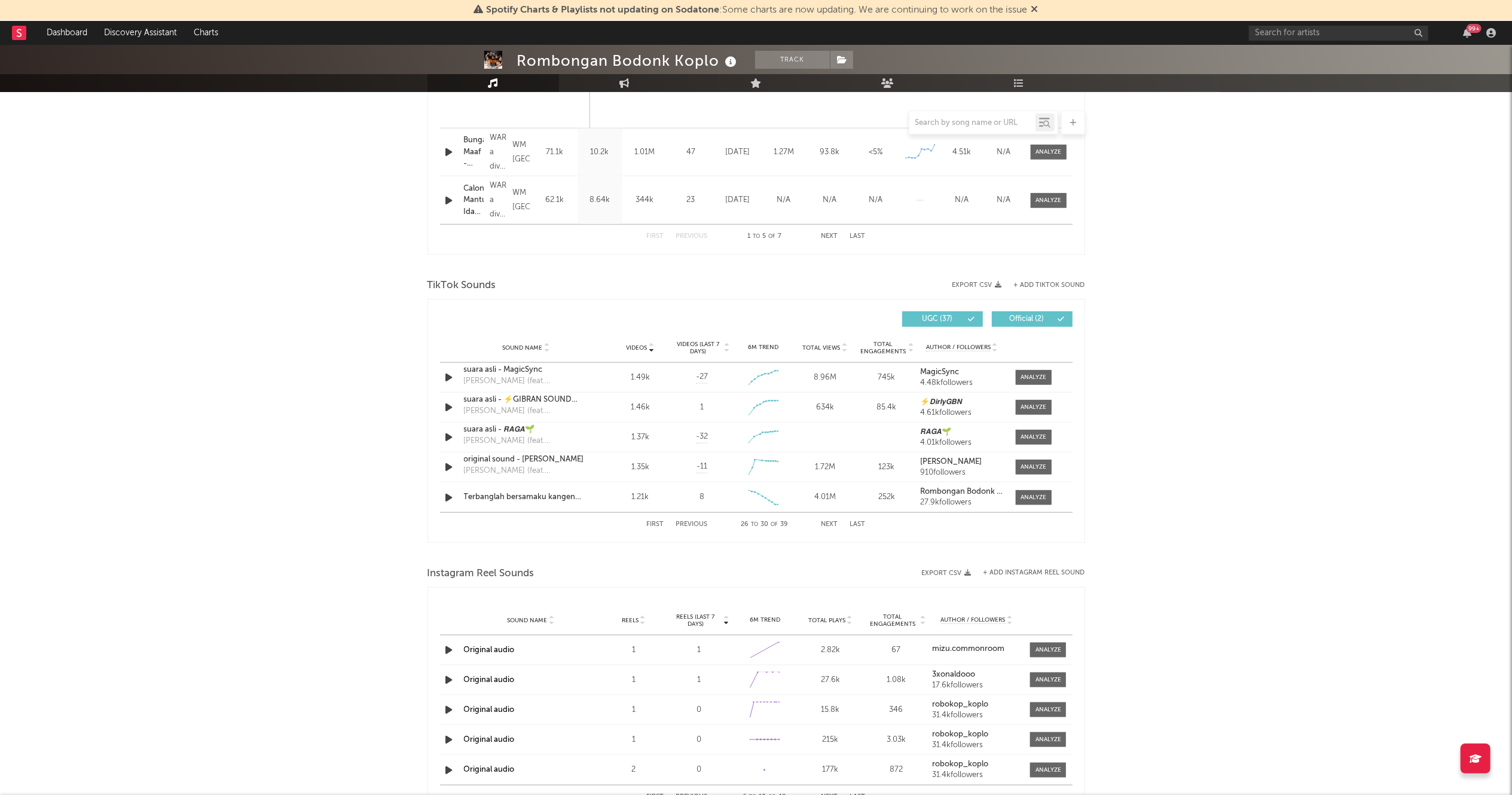
click at [836, 525] on button "Next" at bounding box center [830, 524] width 16 height 7
select select "1w"
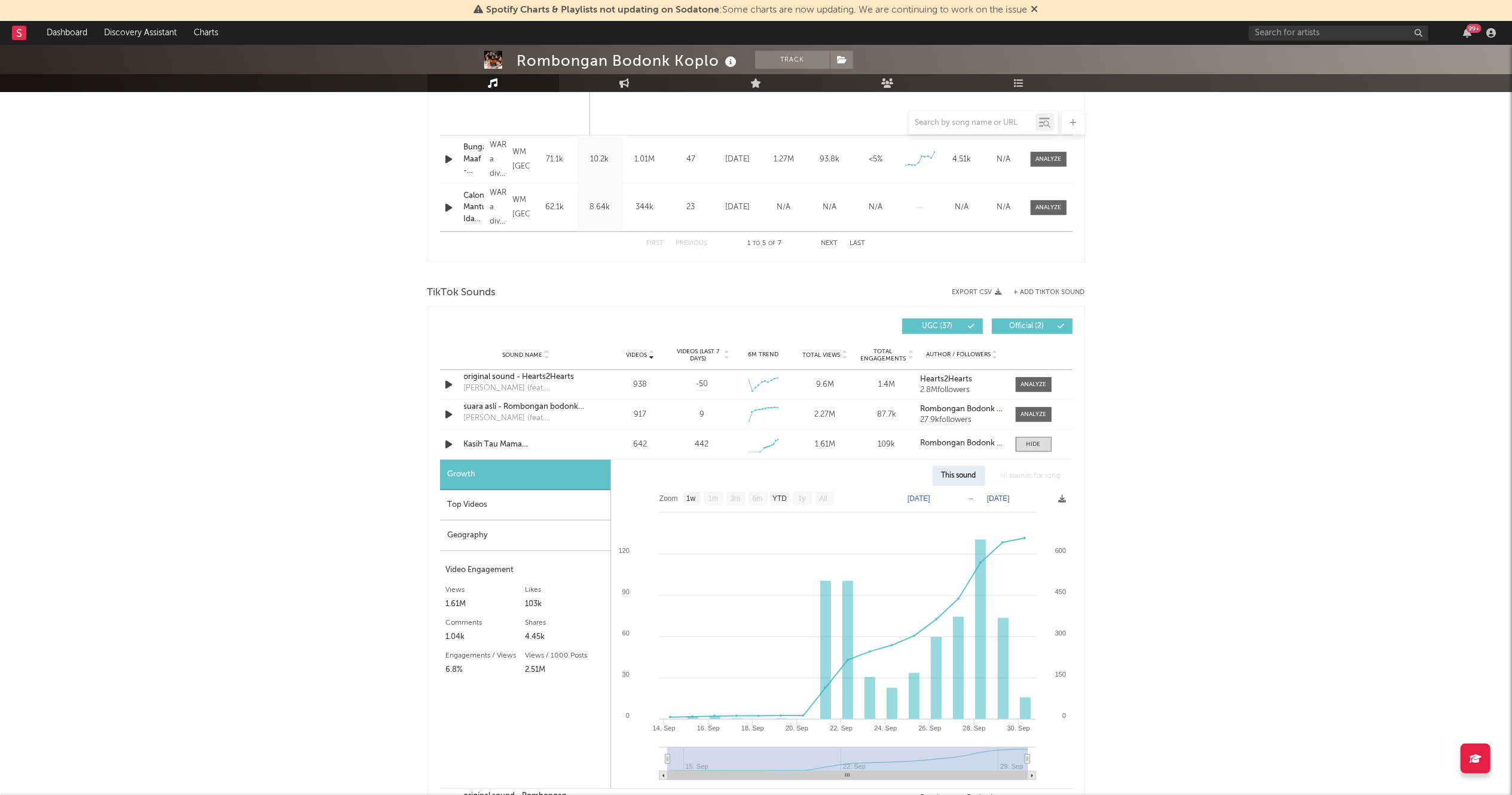
scroll to position [1189, 0]
